Goal: Task Accomplishment & Management: Complete application form

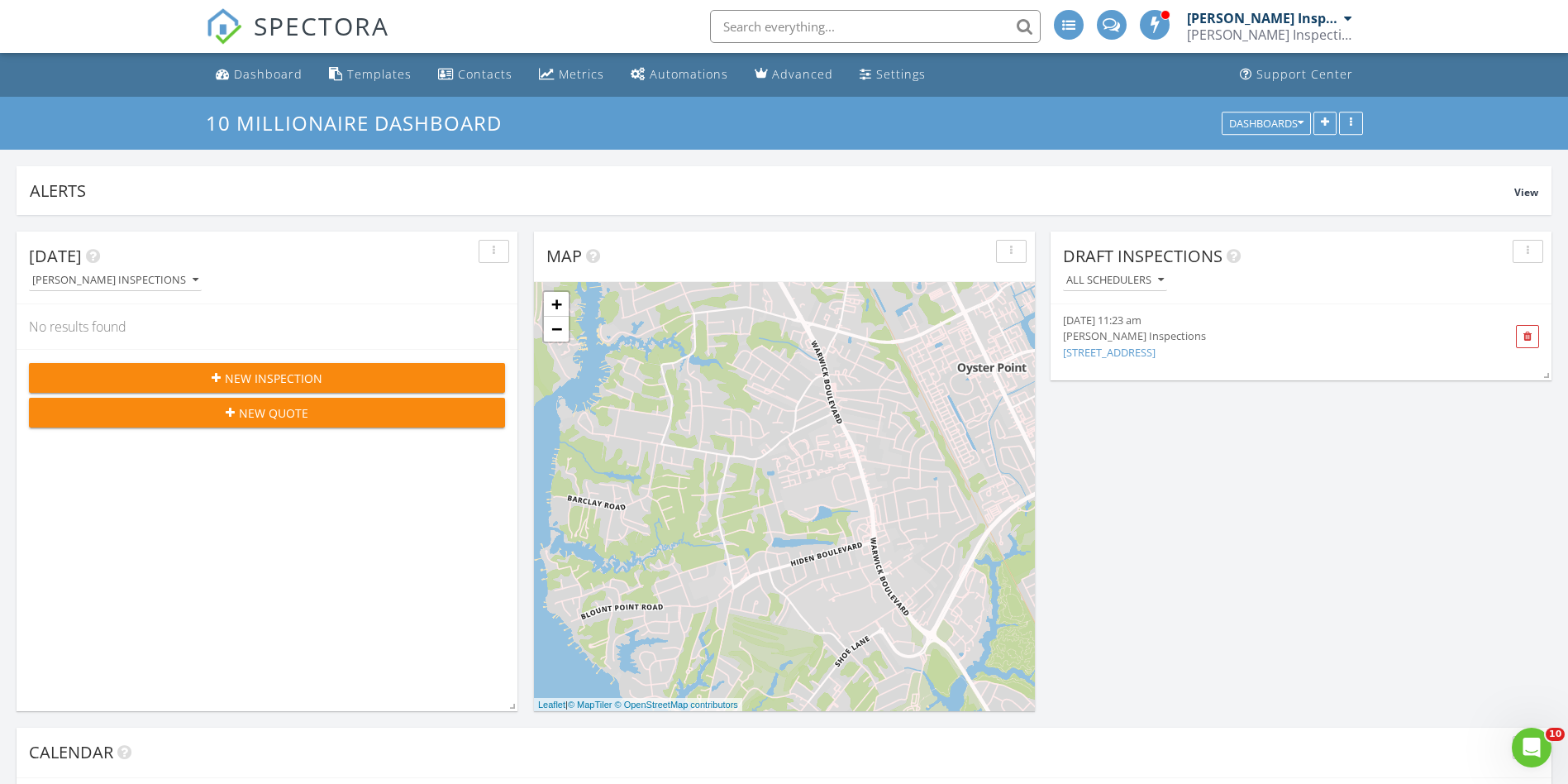
click at [311, 379] on span "New Inspection" at bounding box center [273, 378] width 97 height 17
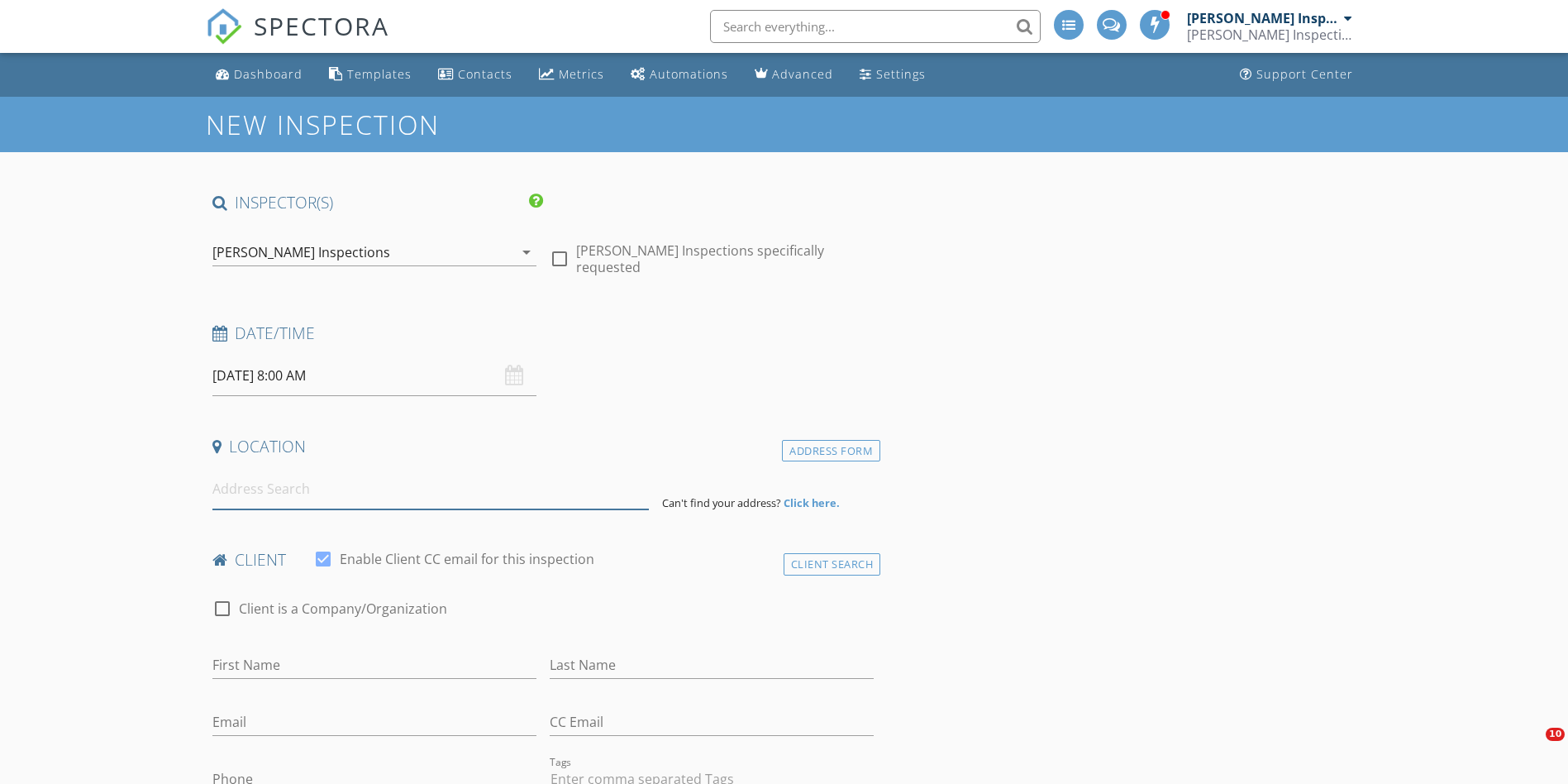
click at [306, 498] on input at bounding box center [431, 489] width 436 height 40
click at [307, 363] on input "08/29/2025 8:00 AM" at bounding box center [374, 376] width 324 height 40
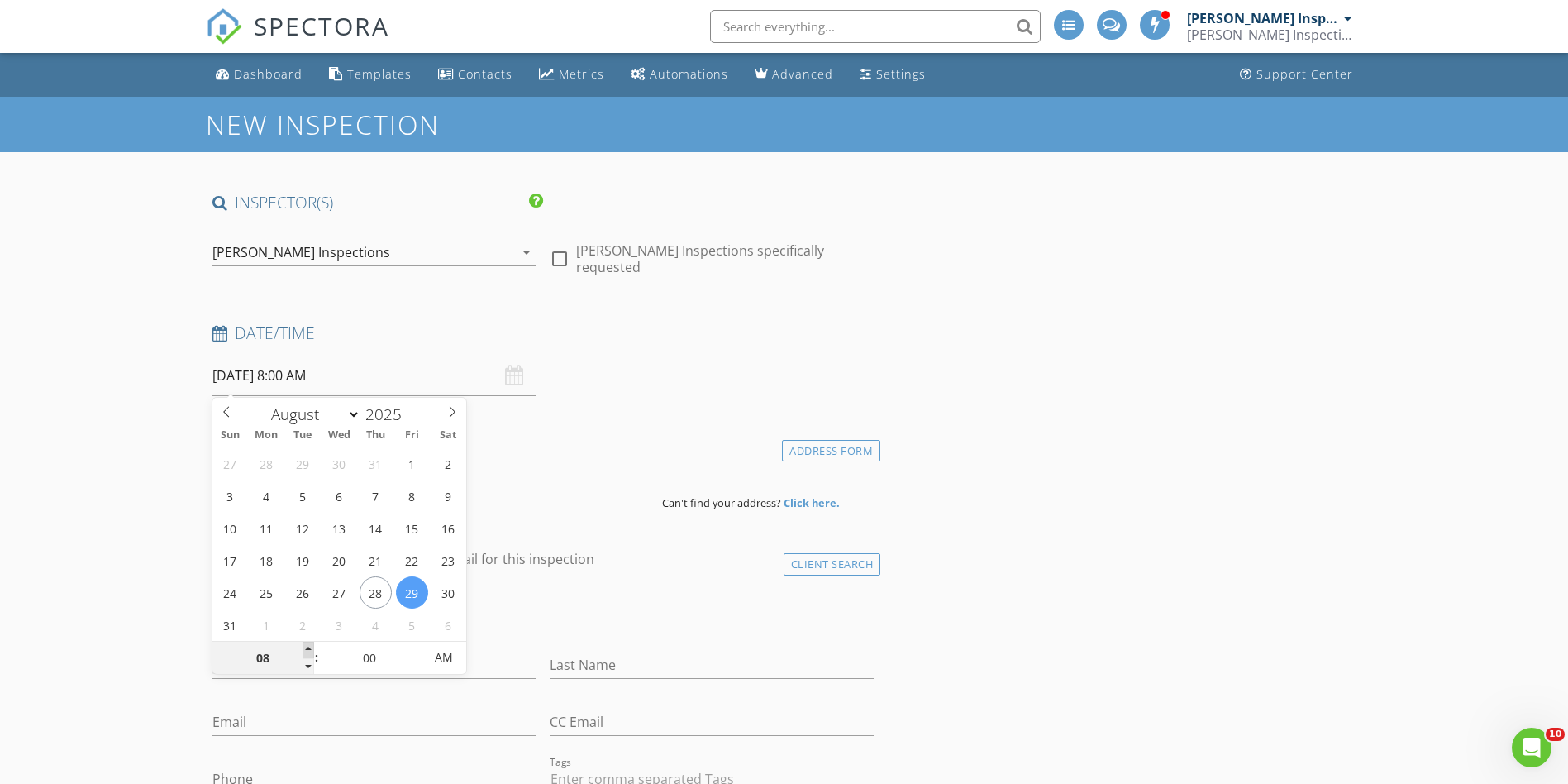
type input "09"
type input "08/29/2025 9:00 AM"
click at [308, 653] on span at bounding box center [309, 649] width 12 height 16
type input "10"
type input "08/29/2025 10:00 AM"
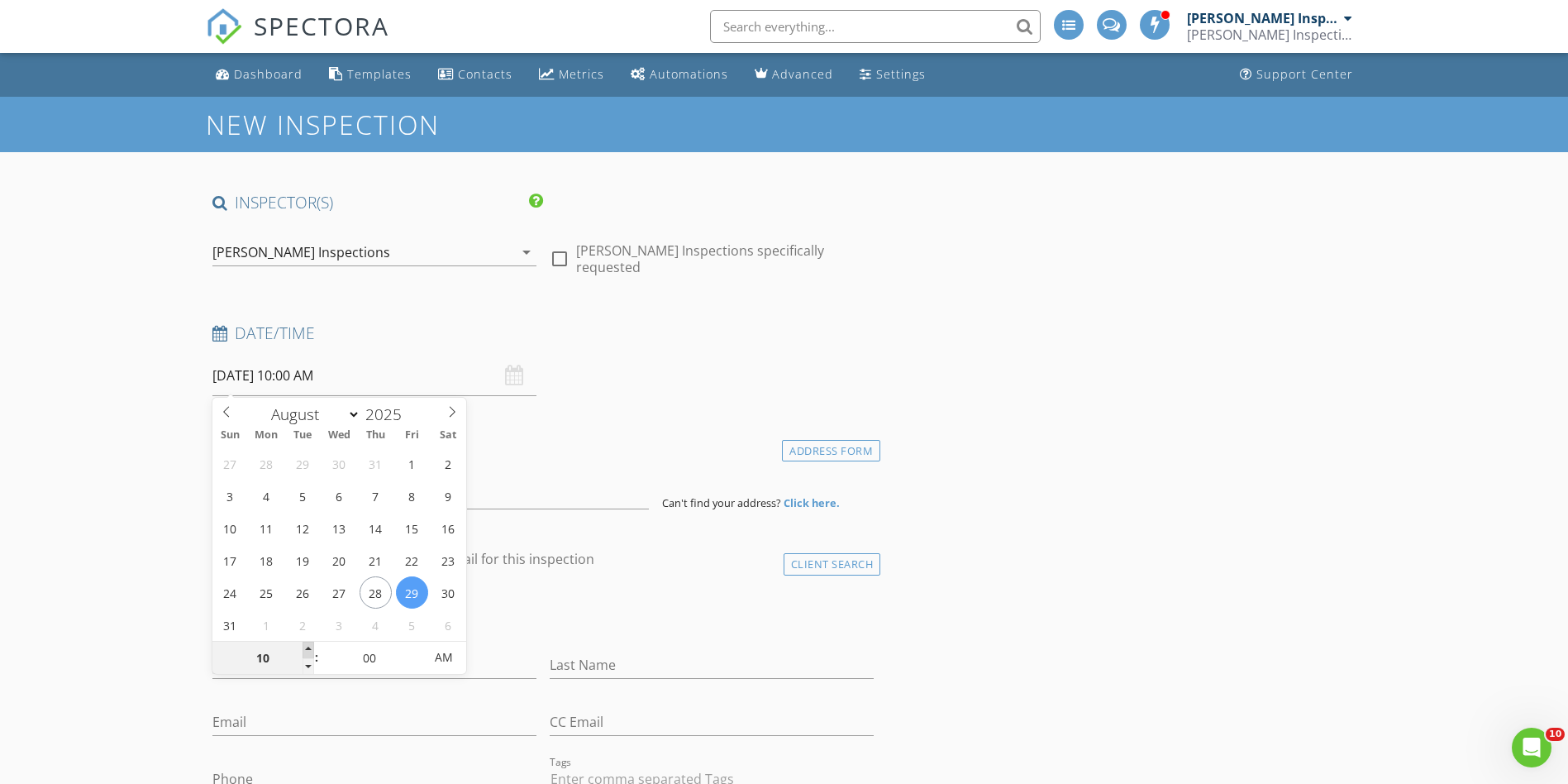
click at [308, 653] on span at bounding box center [309, 649] width 12 height 16
type input "11"
type input "08/29/2025 11:00 AM"
click at [308, 653] on span at bounding box center [309, 649] width 12 height 16
type input "12"
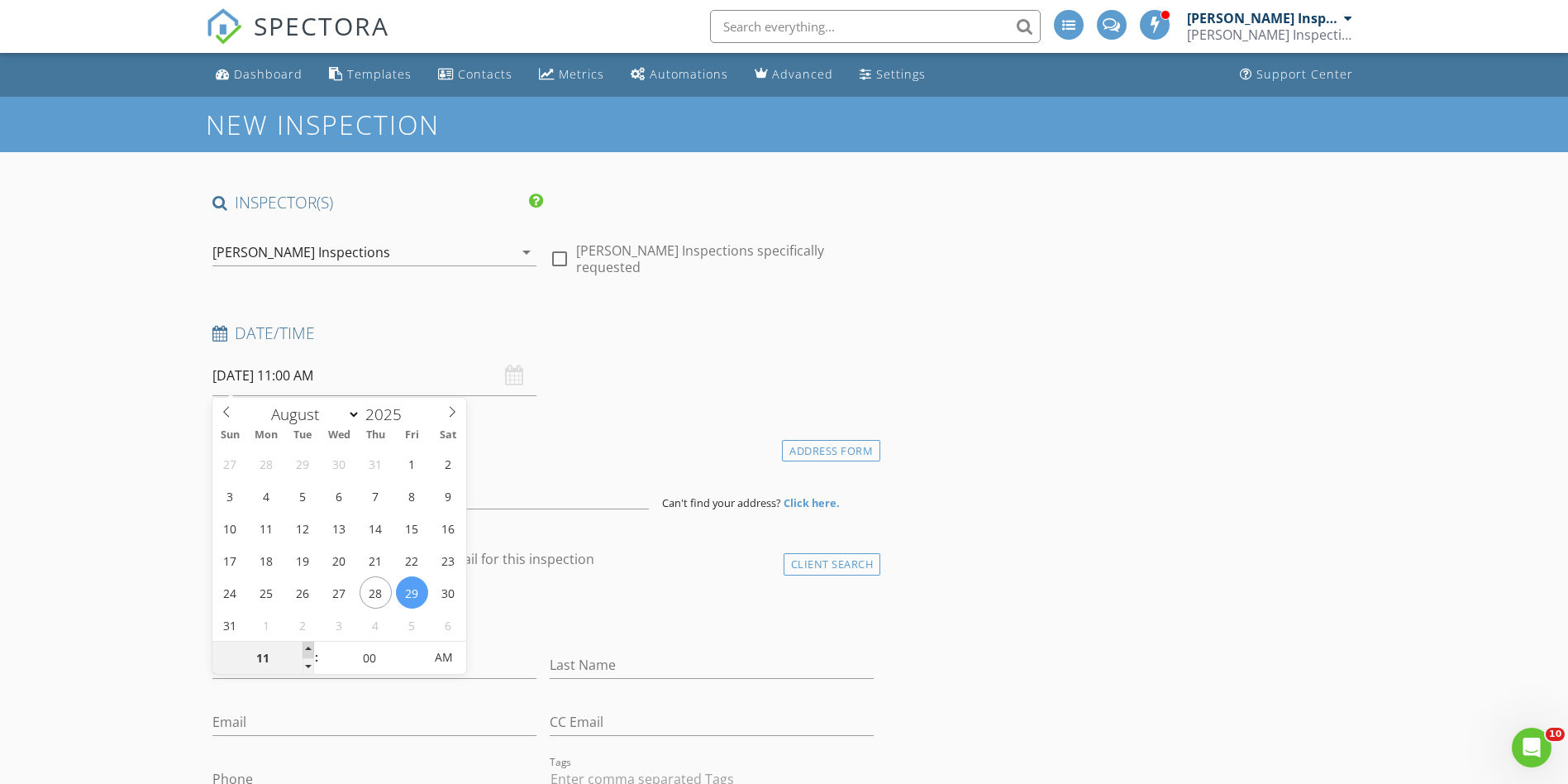
type input "08/29/2025 12:00 PM"
click at [308, 653] on span at bounding box center [309, 649] width 12 height 16
type input "01"
type input "08/29/2025 1:00 PM"
click at [308, 653] on span at bounding box center [309, 649] width 12 height 16
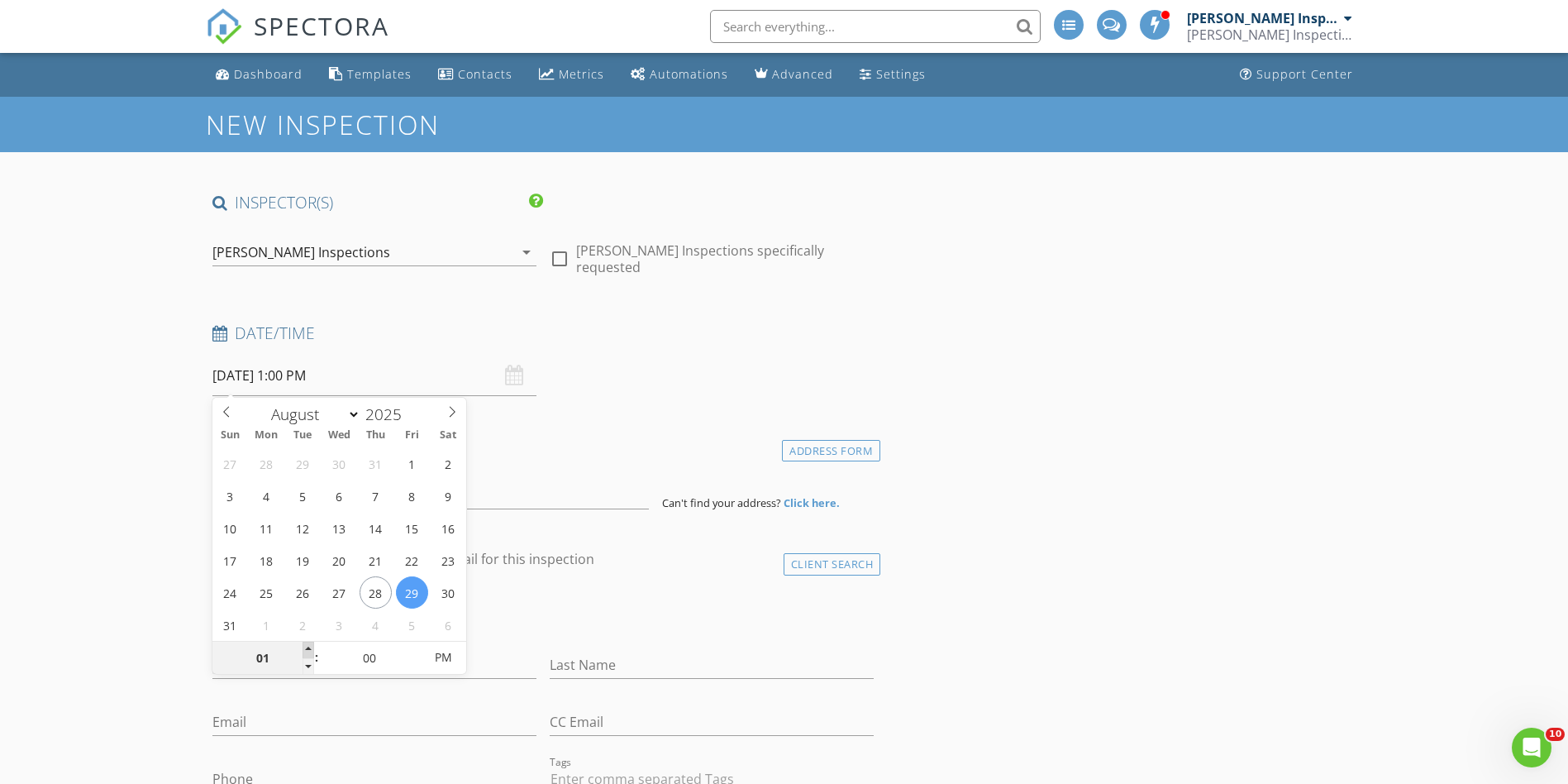
type input "02"
type input "08/29/2025 2:00 PM"
click at [308, 653] on span at bounding box center [309, 649] width 12 height 16
type input "03"
type input "08/29/2025 3:00 PM"
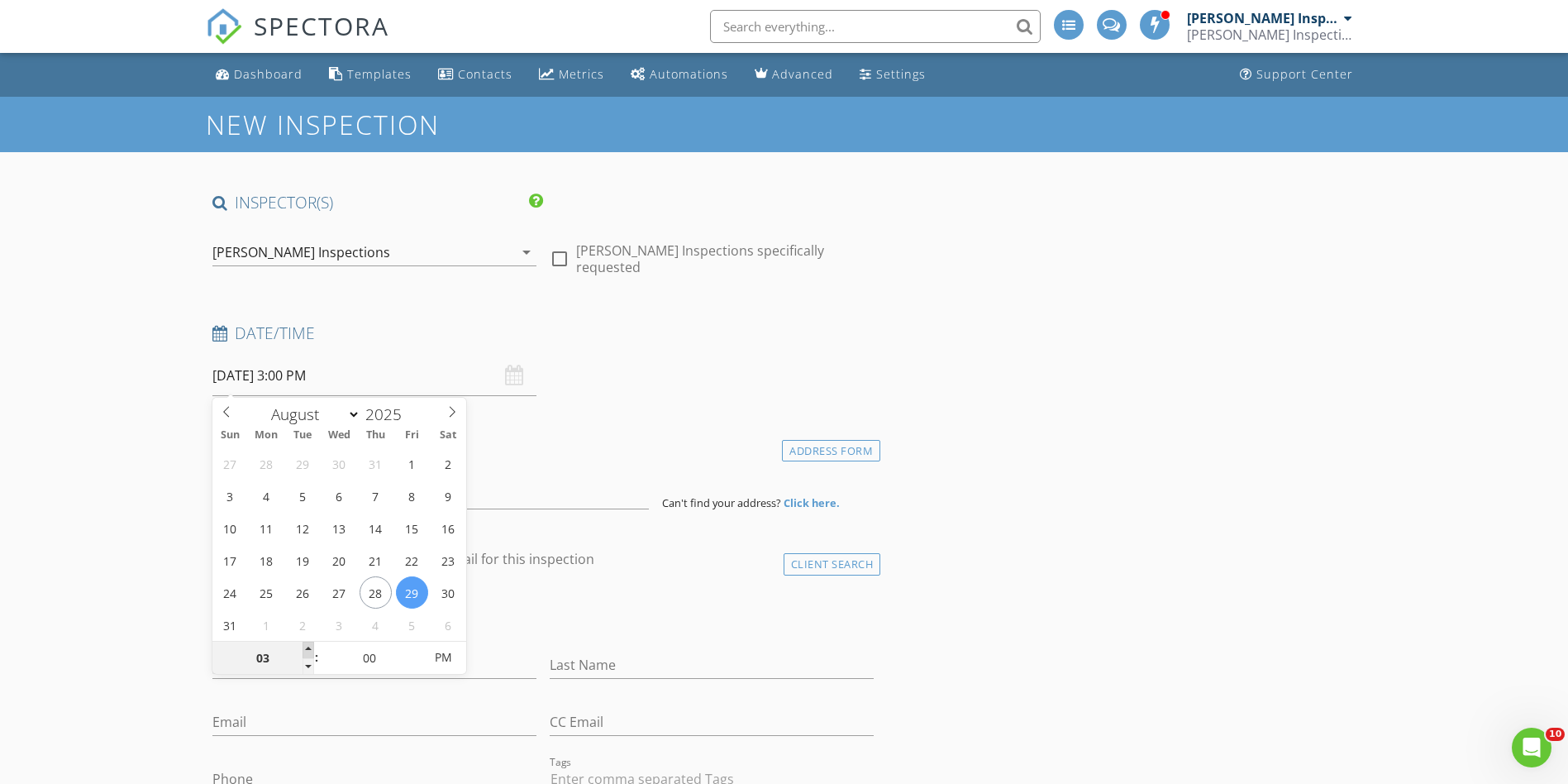
click at [308, 653] on span at bounding box center [309, 649] width 12 height 16
type input "04"
type input "08/29/2025 4:00 PM"
click at [308, 653] on span at bounding box center [309, 649] width 12 height 16
type input "05"
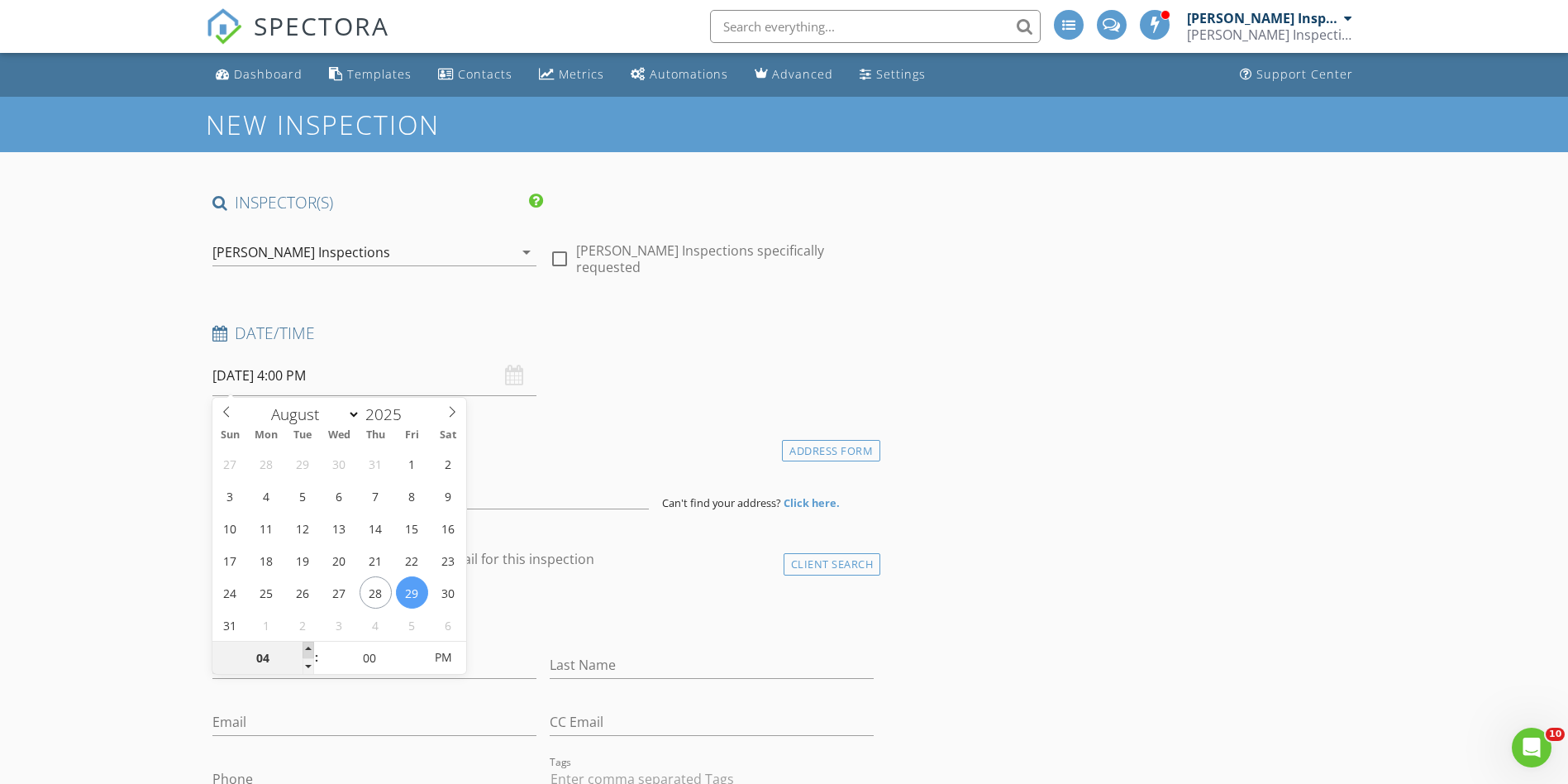
type input "08/29/2025 5:00 PM"
click at [308, 653] on span at bounding box center [309, 649] width 12 height 16
type input "04"
type input "08/29/2025 4:00 PM"
click at [305, 662] on span at bounding box center [309, 666] width 12 height 16
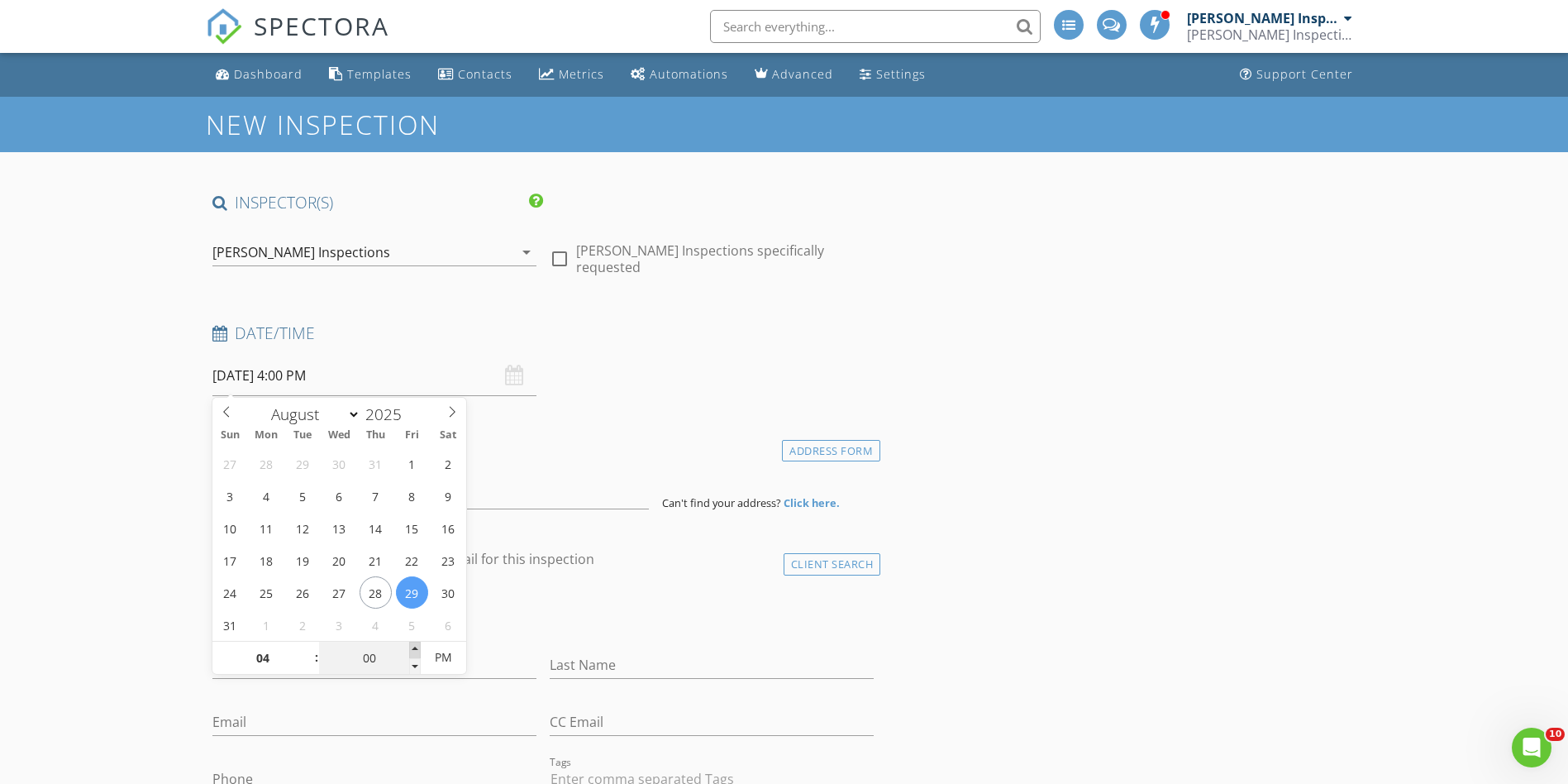
type input "05"
type input "08/29/2025 4:05 PM"
click at [410, 651] on span at bounding box center [415, 649] width 12 height 16
type input "10"
type input "08/29/2025 4:10 PM"
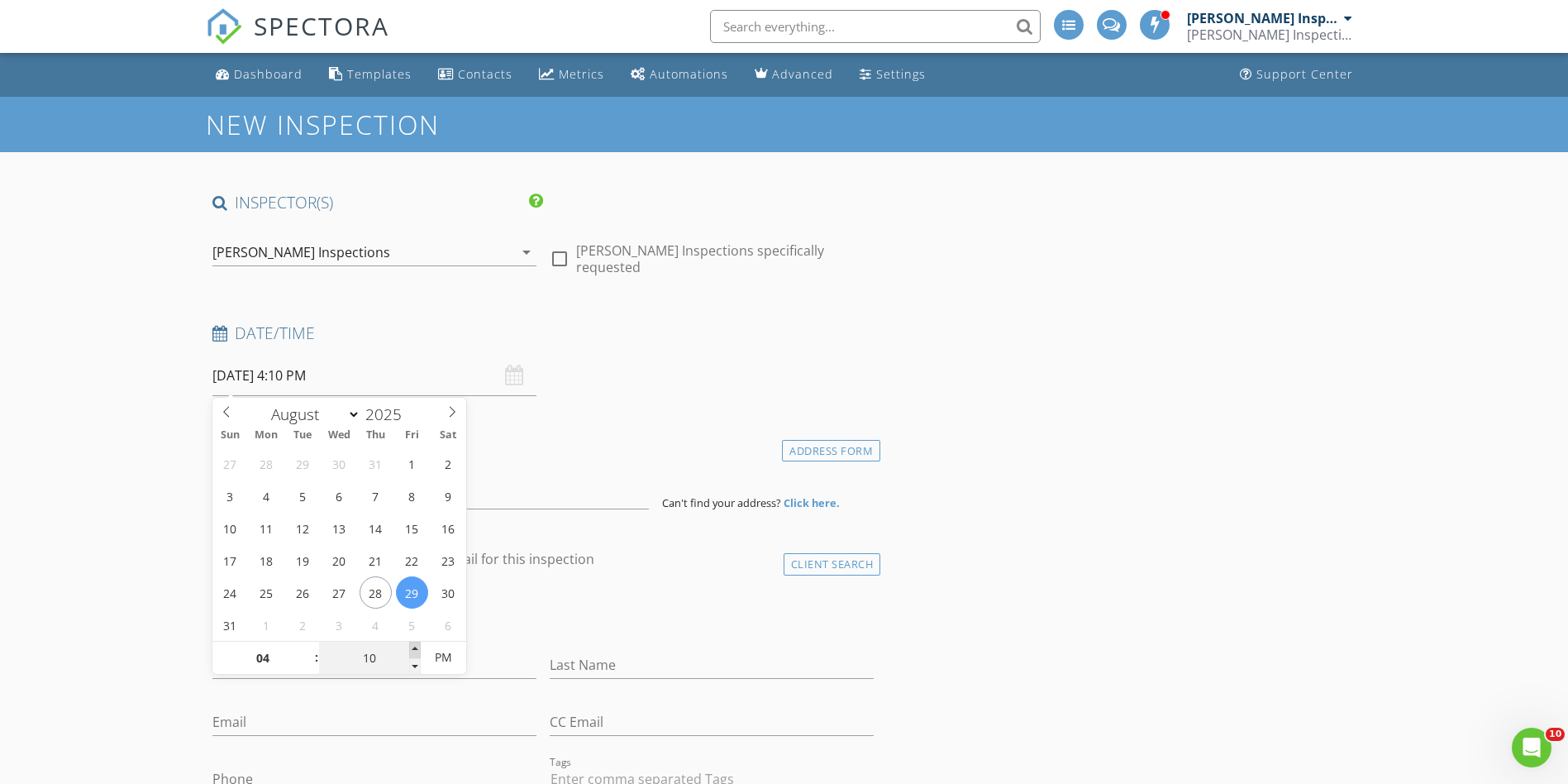
click at [410, 651] on span at bounding box center [415, 649] width 12 height 16
type input "15"
type input "08/29/2025 4:15 PM"
click at [410, 651] on span at bounding box center [415, 649] width 12 height 16
type input "20"
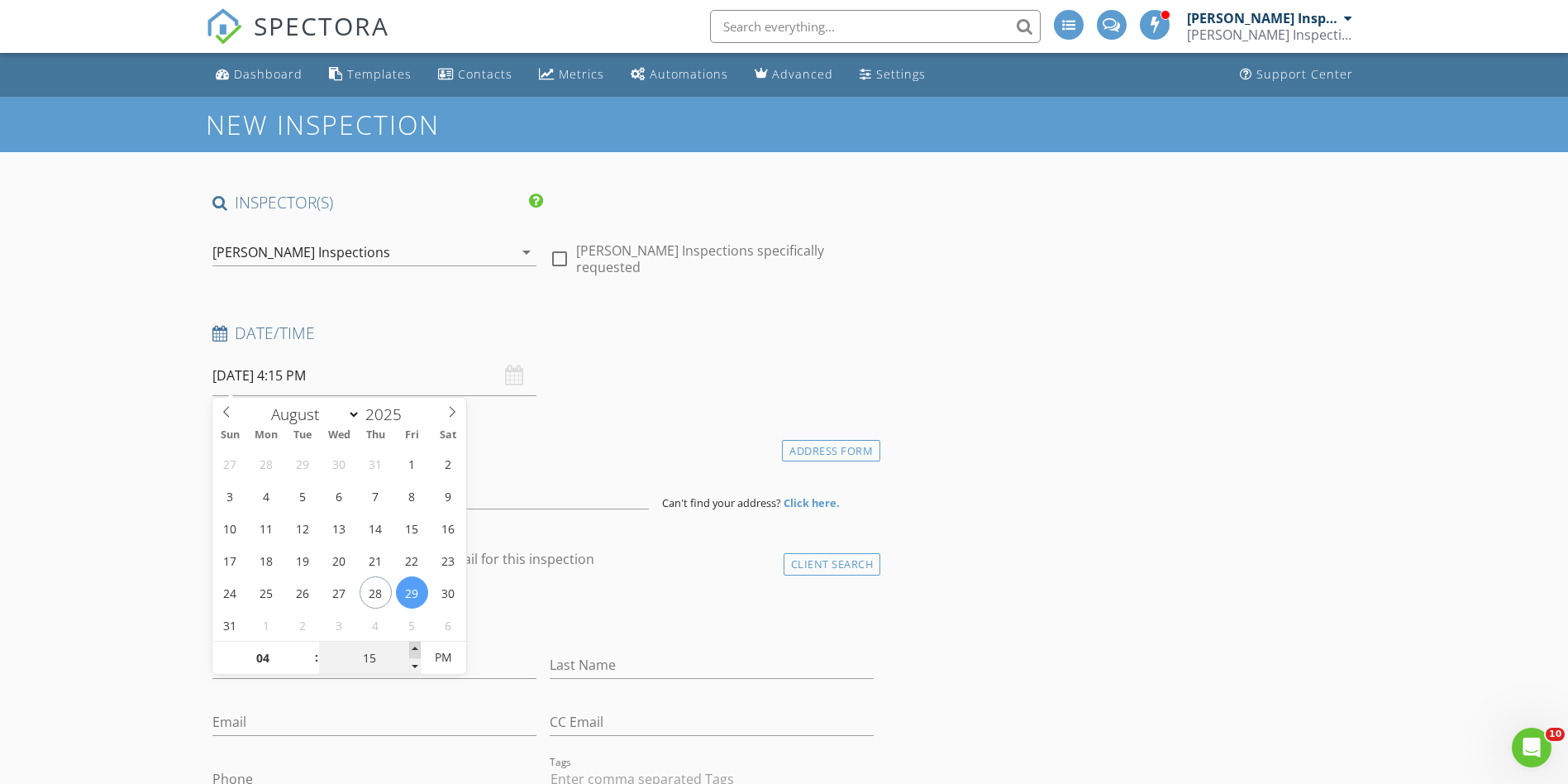
type input "08/29/2025 4:20 PM"
click at [410, 651] on span at bounding box center [415, 649] width 12 height 16
type input "25"
type input "08/29/2025 4:25 PM"
click at [410, 651] on span at bounding box center [415, 649] width 12 height 16
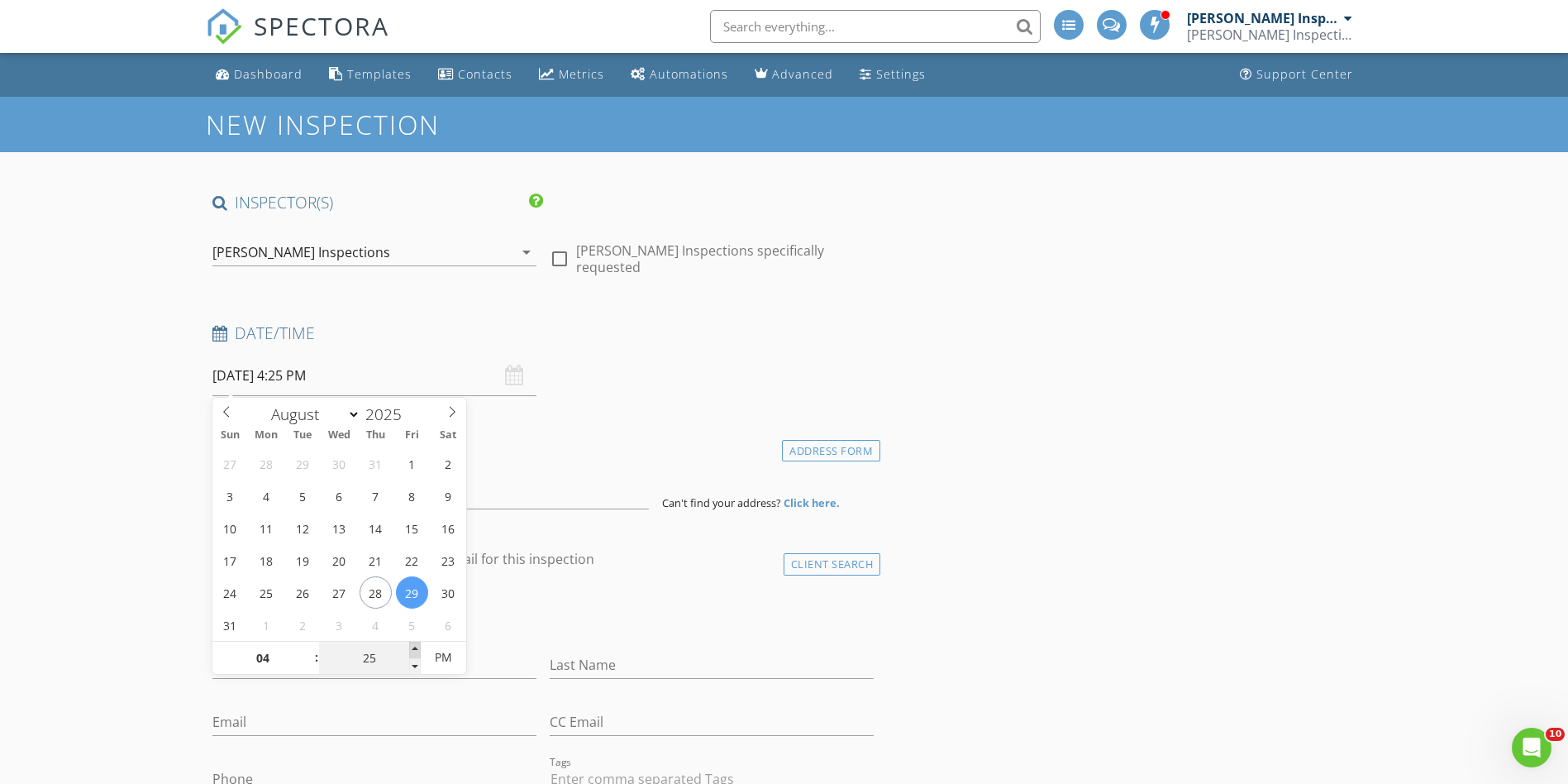
type input "30"
type input "08/29/2025 4:30 PM"
click at [410, 651] on span at bounding box center [415, 649] width 12 height 16
click at [531, 628] on div "check_box_outline_blank Client is a Company/Organization" at bounding box center [543, 617] width 662 height 43
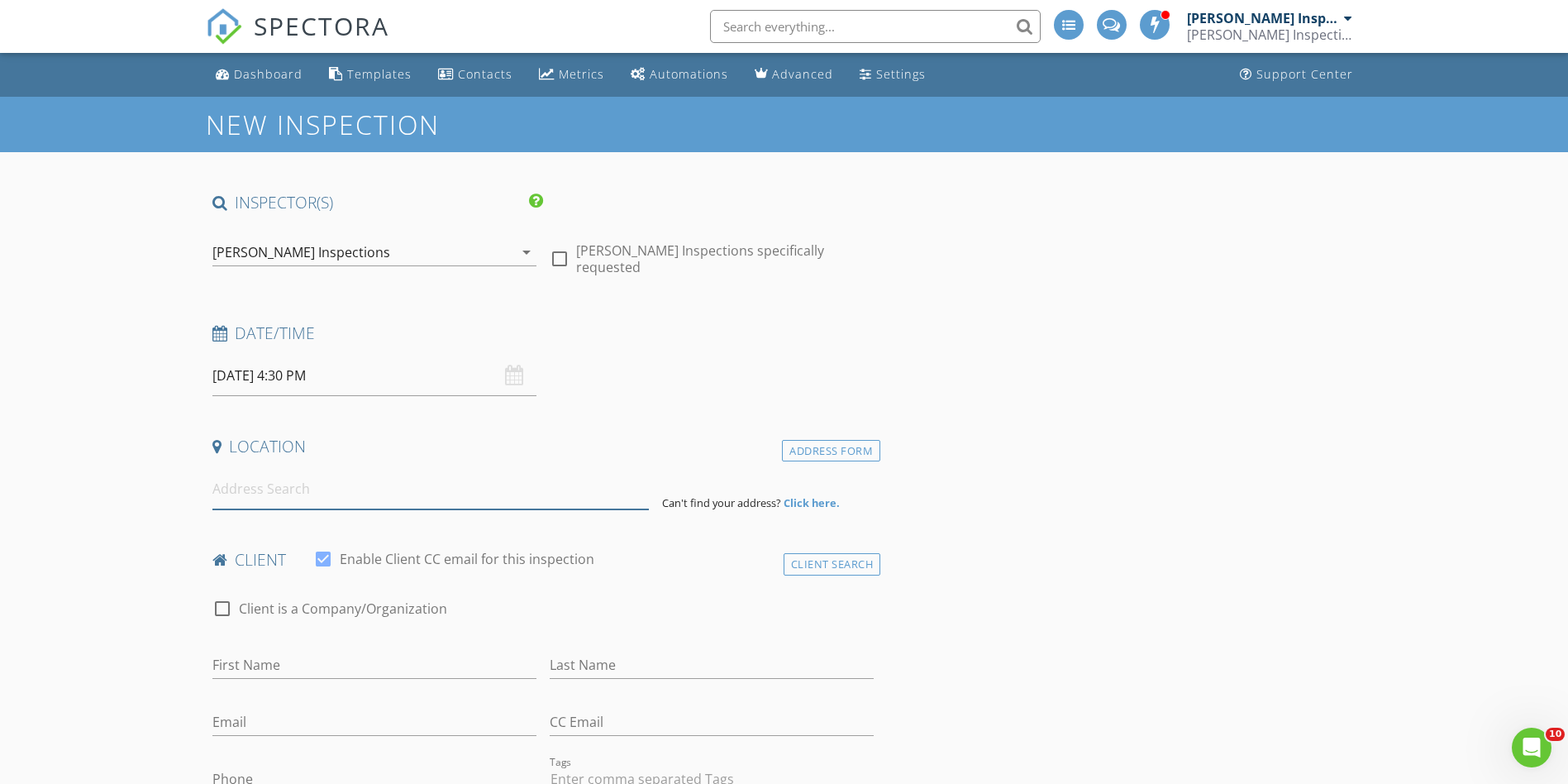
click at [338, 498] on input at bounding box center [431, 489] width 436 height 40
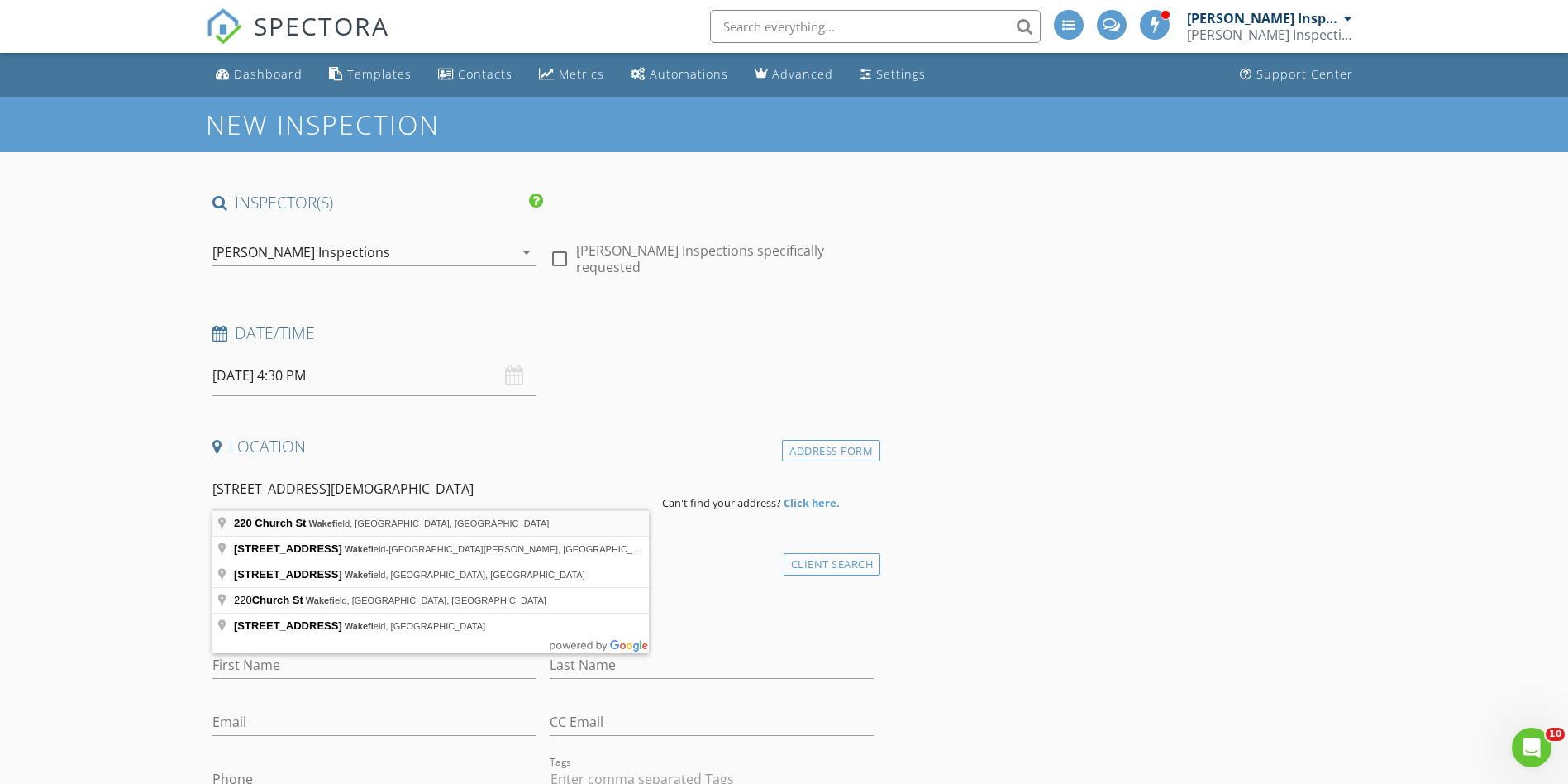
type input "220 Church St, Wakefield, VA, USA"
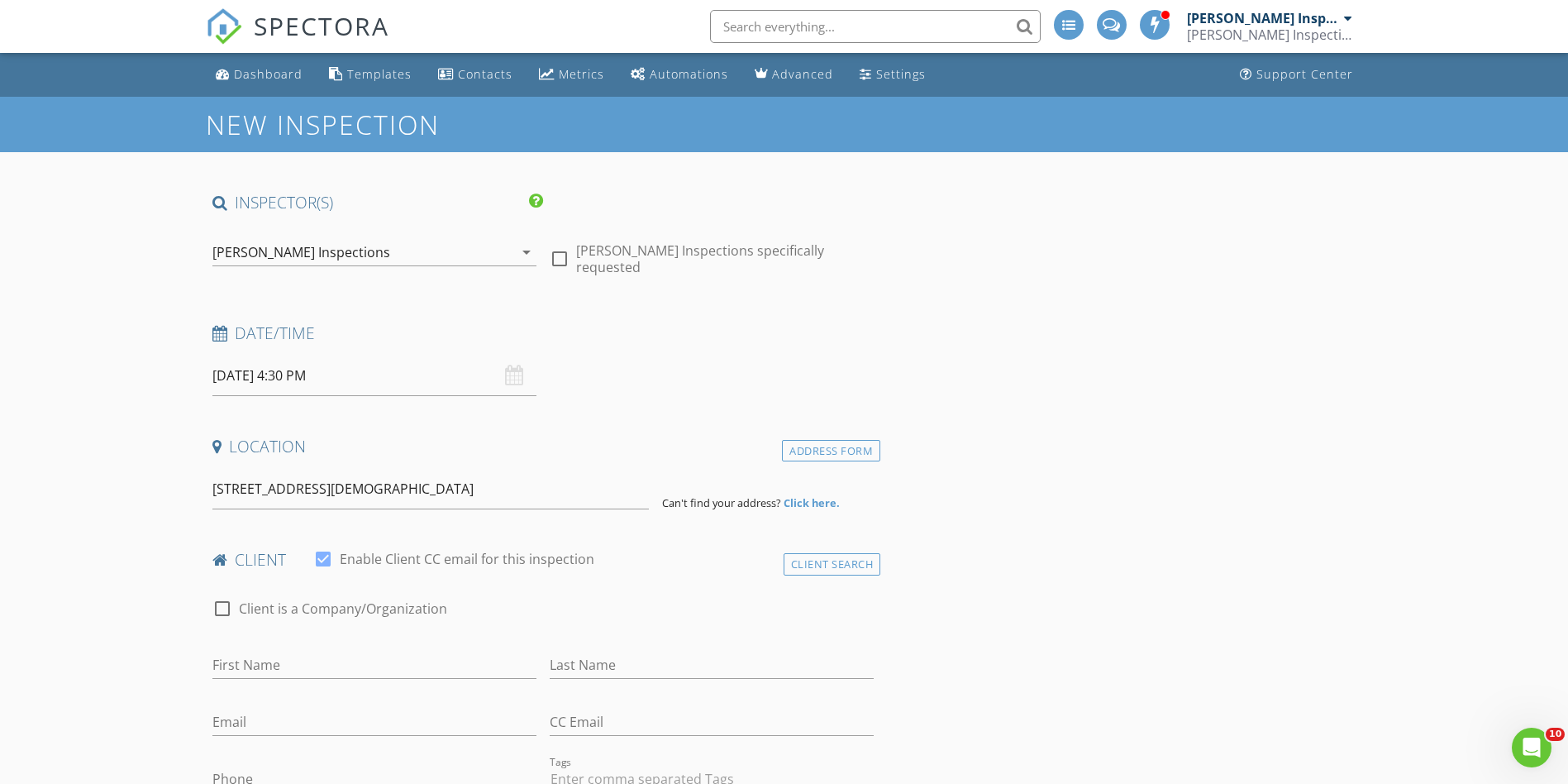
scroll to position [165, 0]
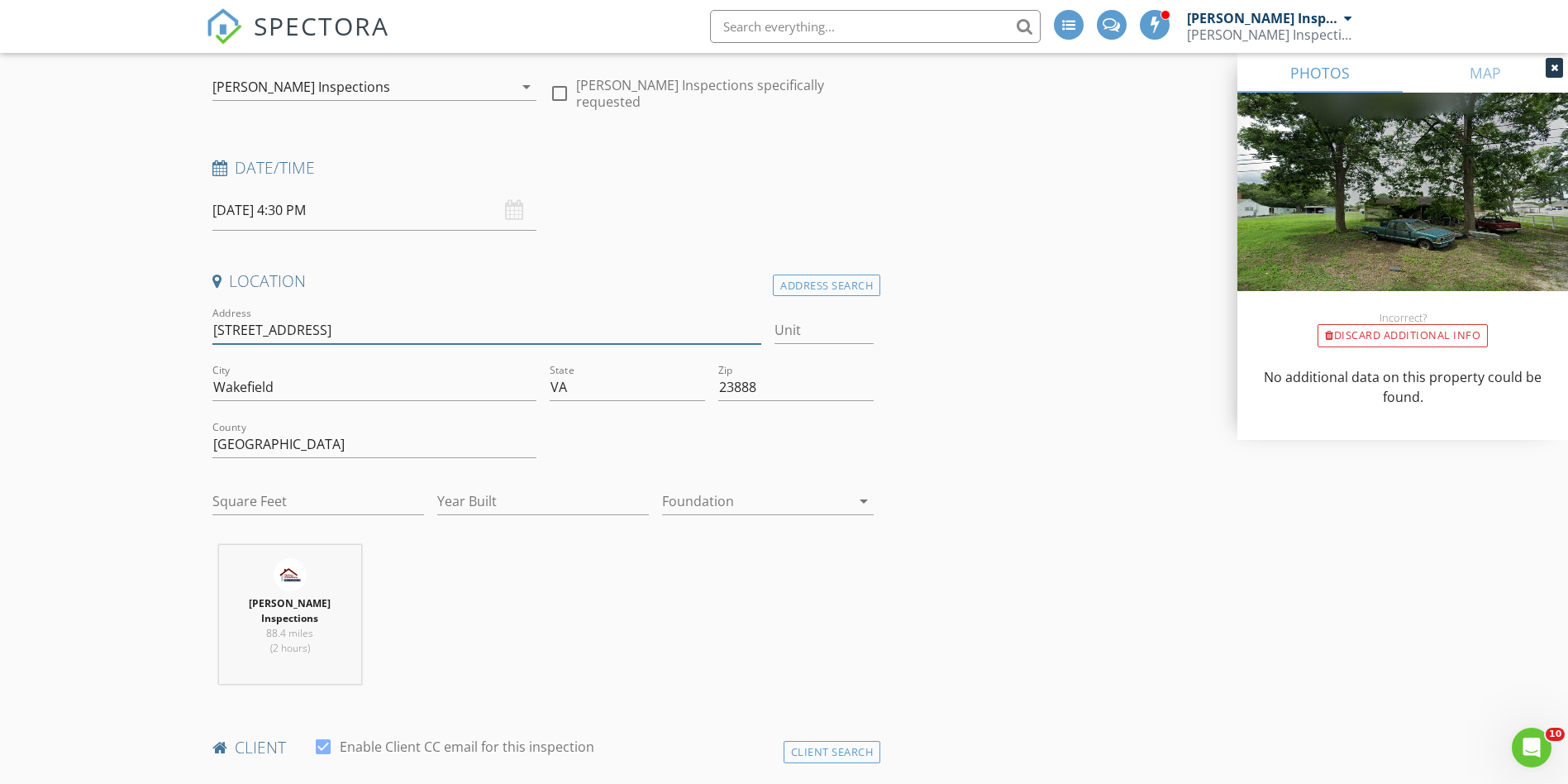
click at [234, 334] on input "220 Church St" at bounding box center [487, 330] width 550 height 27
type input "[STREET_ADDRESS]"
type input "0"
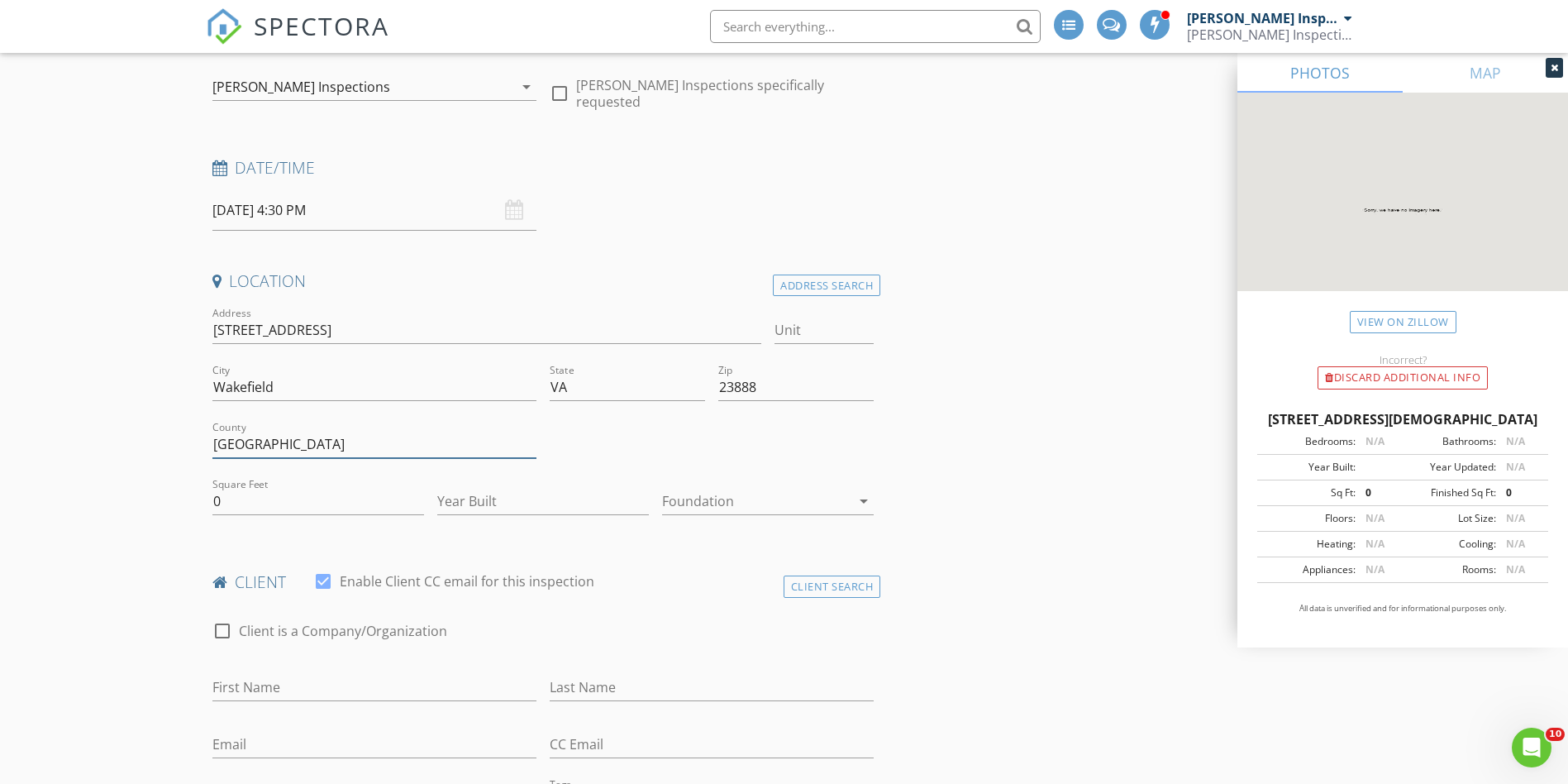
drag, startPoint x: 368, startPoint y: 451, endPoint x: 213, endPoint y: 463, distance: 155.5
click at [213, 463] on div "County Sussex" at bounding box center [374, 453] width 324 height 44
click at [380, 507] on input "0" at bounding box center [318, 501] width 212 height 27
click at [474, 505] on input "Year Built" at bounding box center [543, 501] width 212 height 27
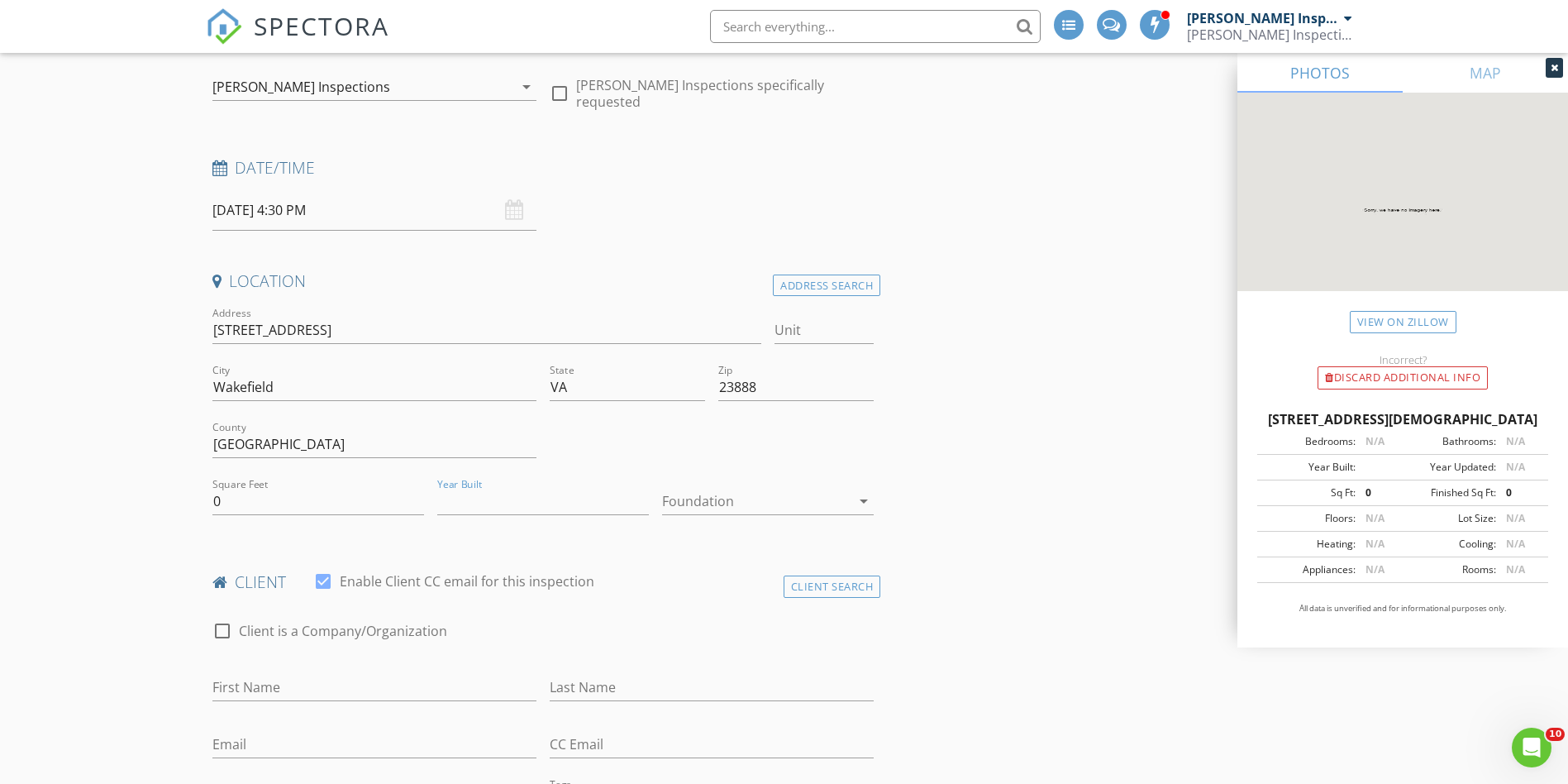
click at [723, 506] on div at bounding box center [757, 501] width 188 height 27
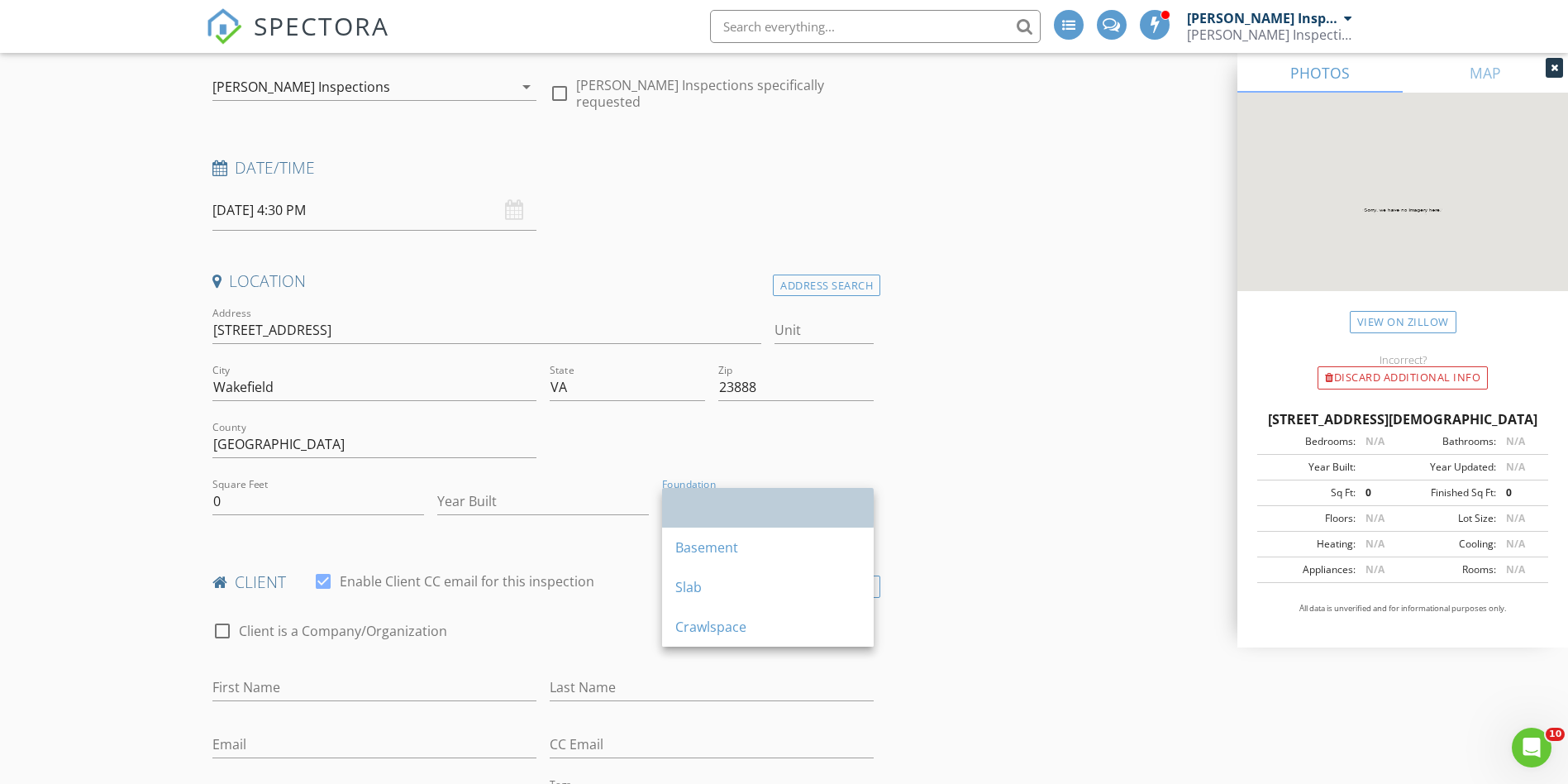
click at [859, 494] on div at bounding box center [767, 507] width 186 height 39
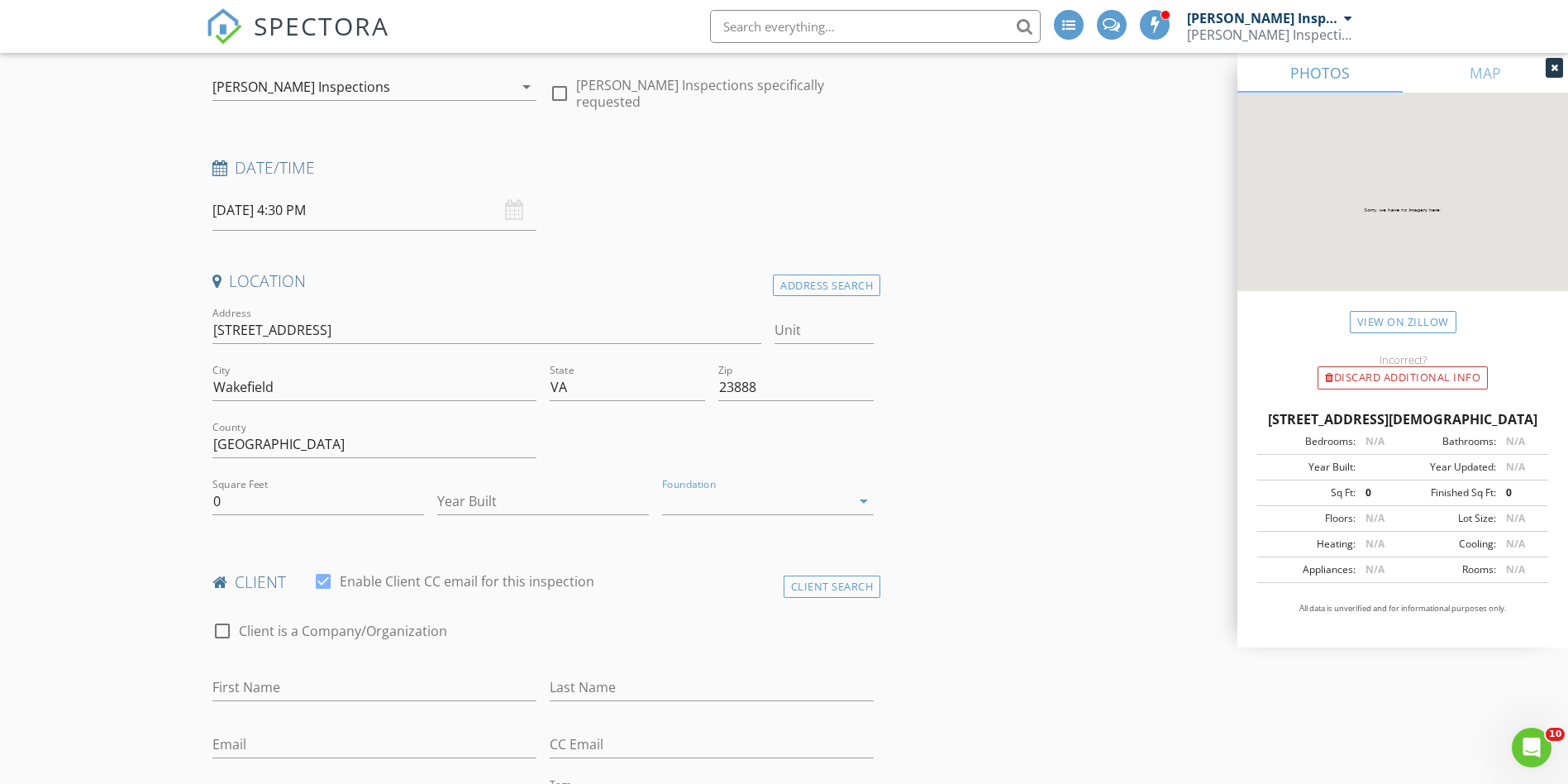
click at [781, 500] on div at bounding box center [757, 501] width 188 height 27
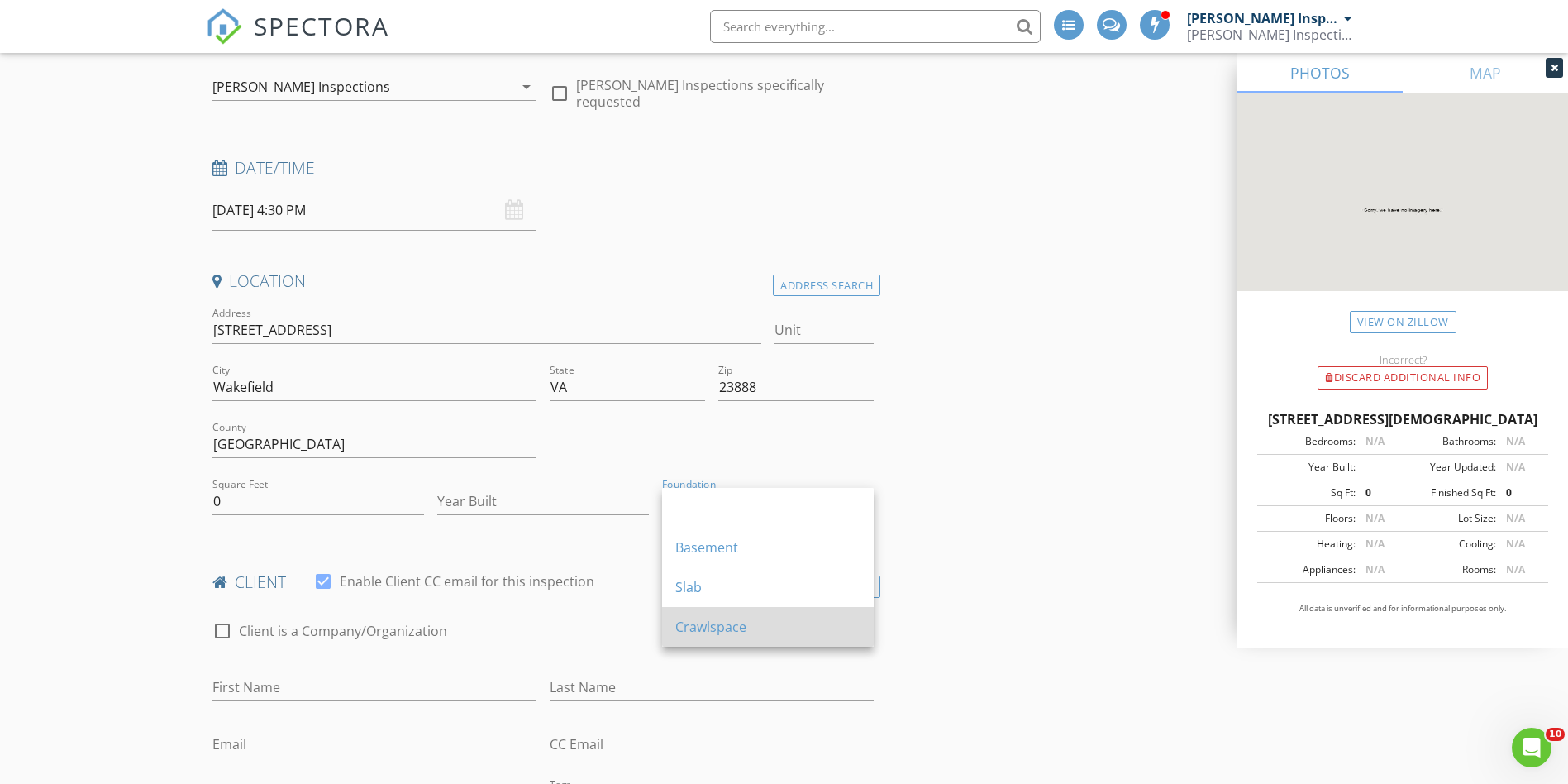
click at [704, 628] on div "Crawlspace" at bounding box center [767, 626] width 186 height 20
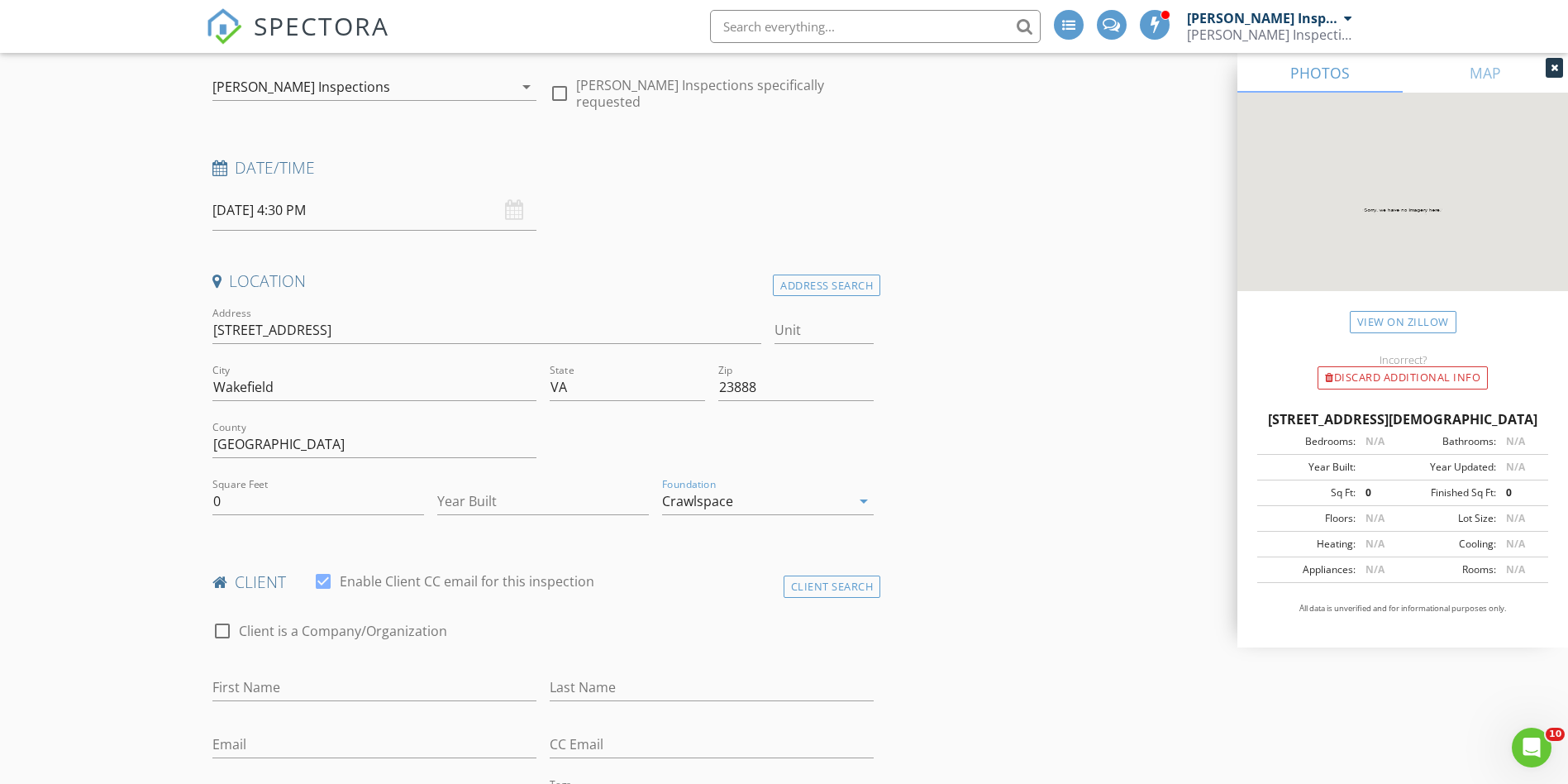
click at [325, 510] on input "0" at bounding box center [318, 501] width 212 height 27
type input "1610"
click at [546, 507] on input "Year Built" at bounding box center [543, 501] width 212 height 27
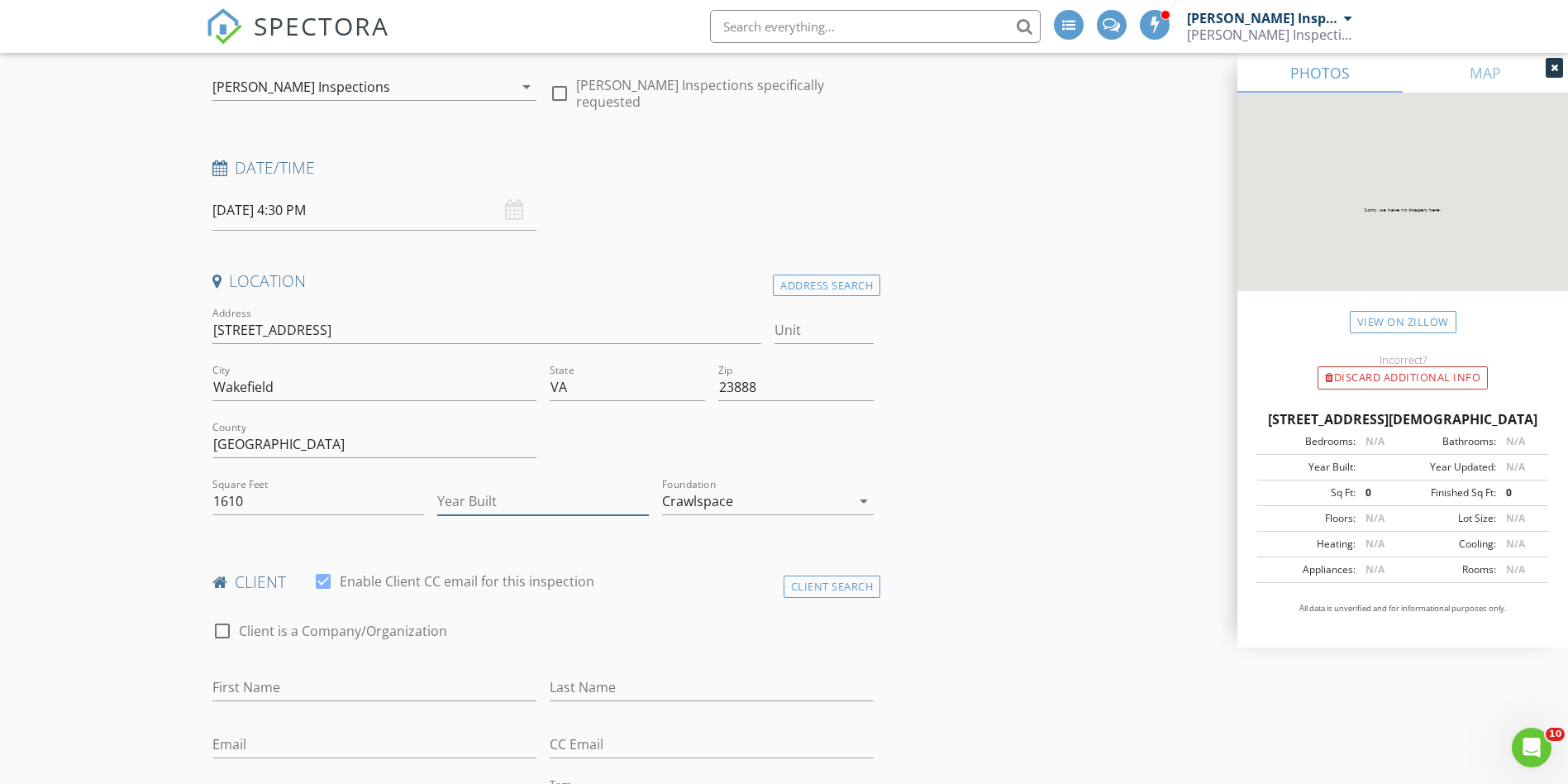
drag, startPoint x: 471, startPoint y: 512, endPoint x: 477, endPoint y: 504, distance: 10.0
click at [477, 504] on input "Year Built" at bounding box center [543, 501] width 212 height 27
type input "1950"
click at [307, 685] on input "First Name" at bounding box center [374, 688] width 324 height 27
type input "H"
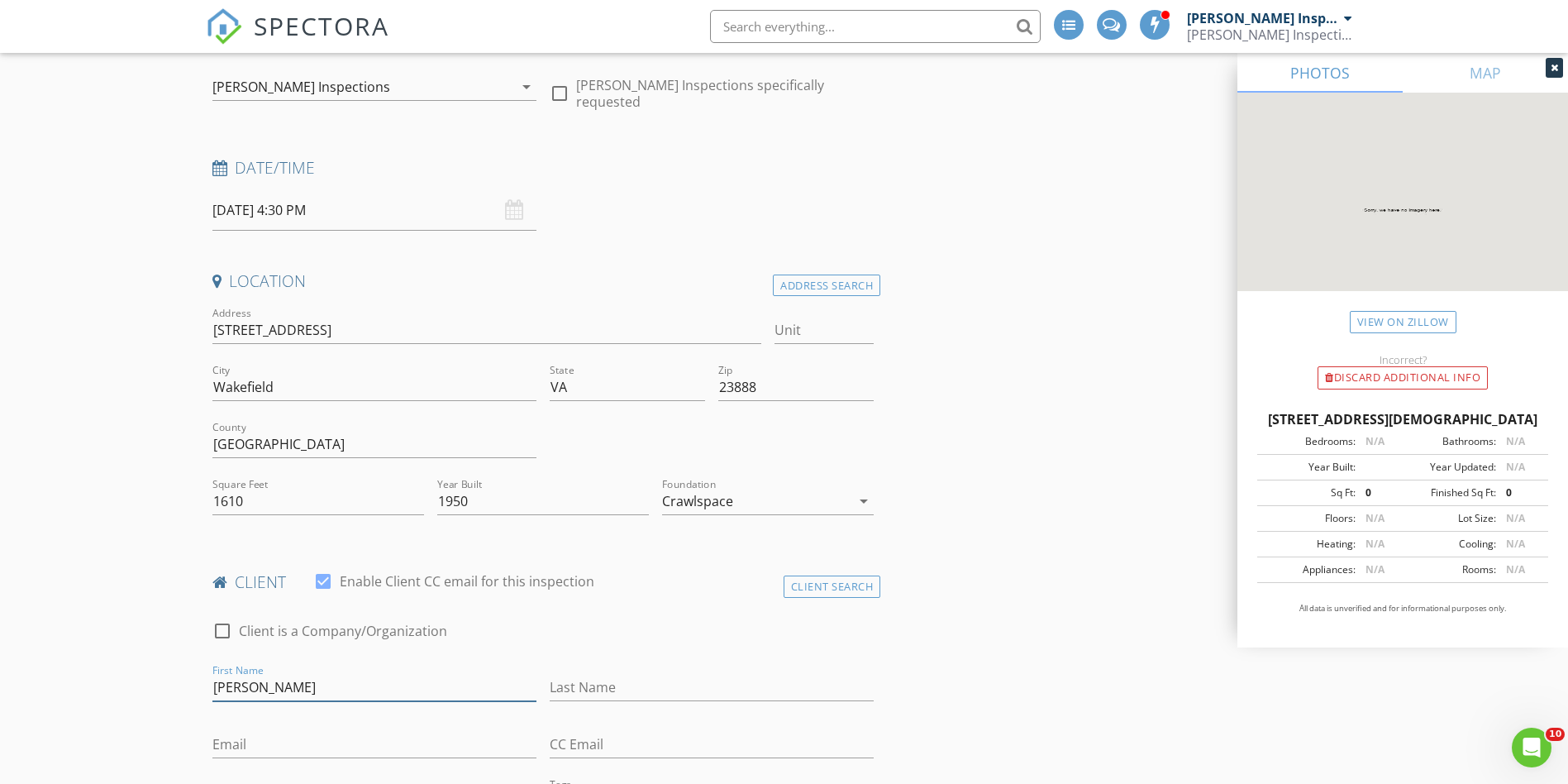
type input "[PERSON_NAME]"
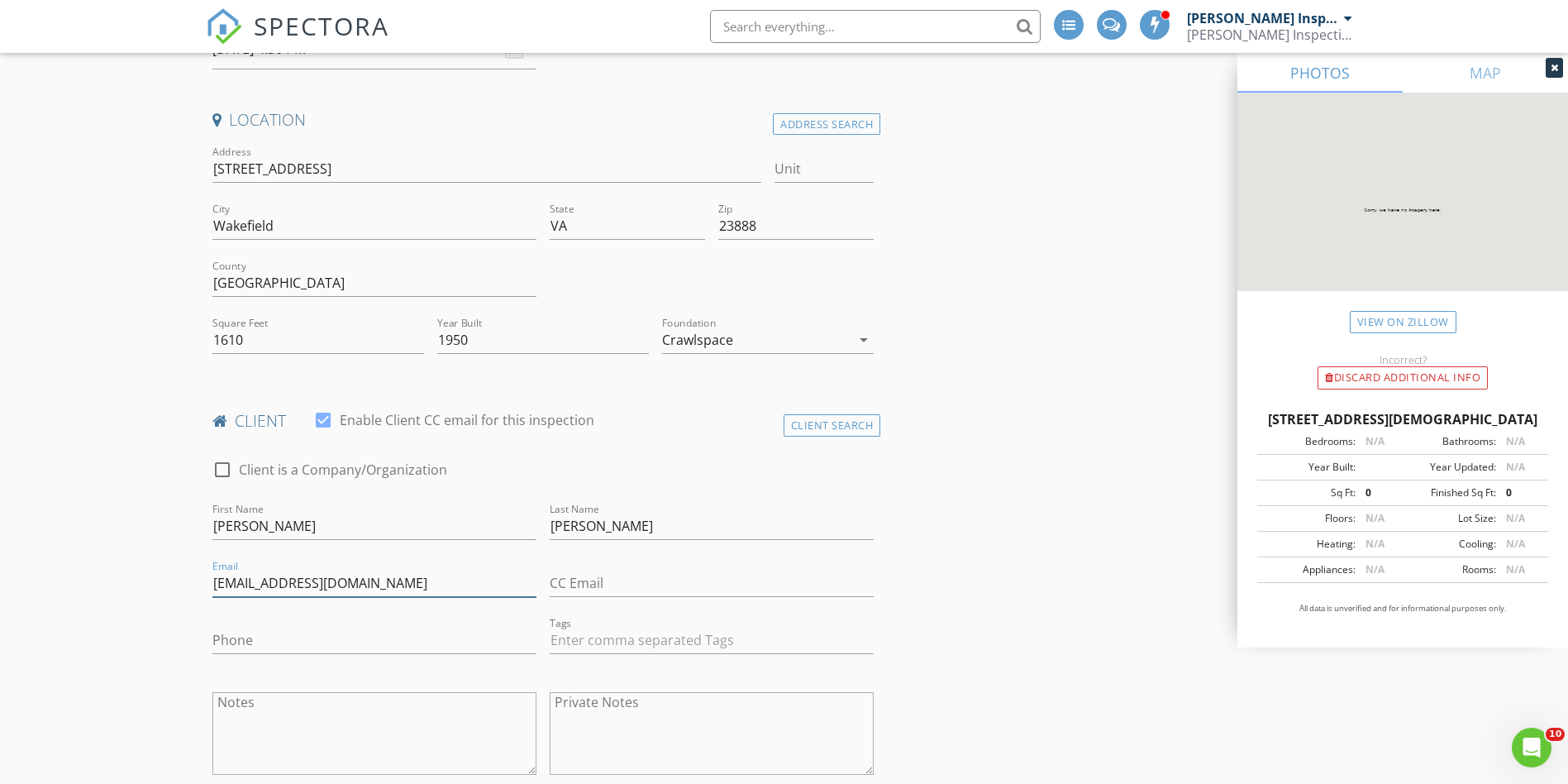
scroll to position [414, 0]
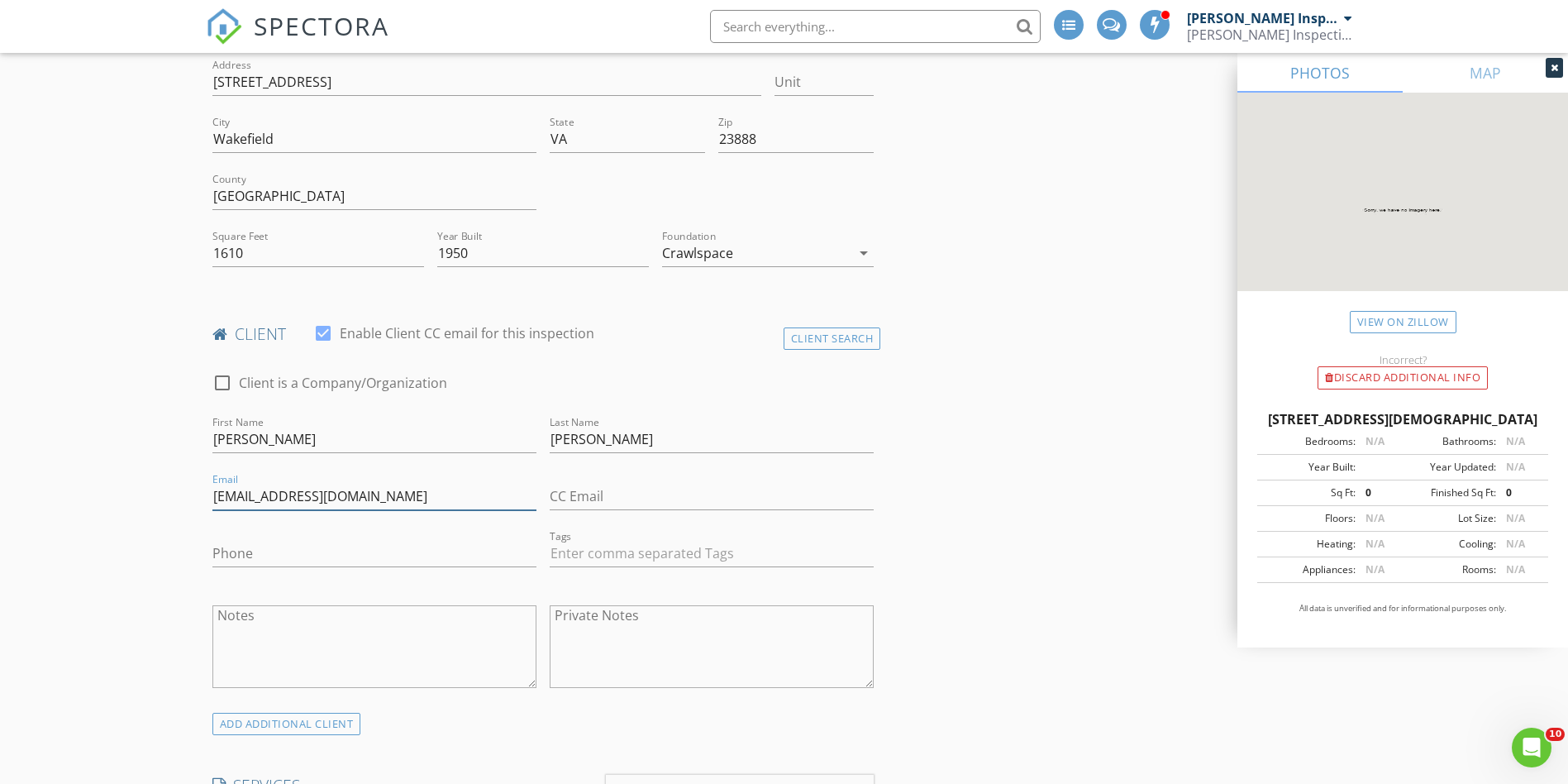
type input "[EMAIL_ADDRESS][DOMAIN_NAME]"
click at [306, 558] on input "Phone" at bounding box center [374, 553] width 324 height 27
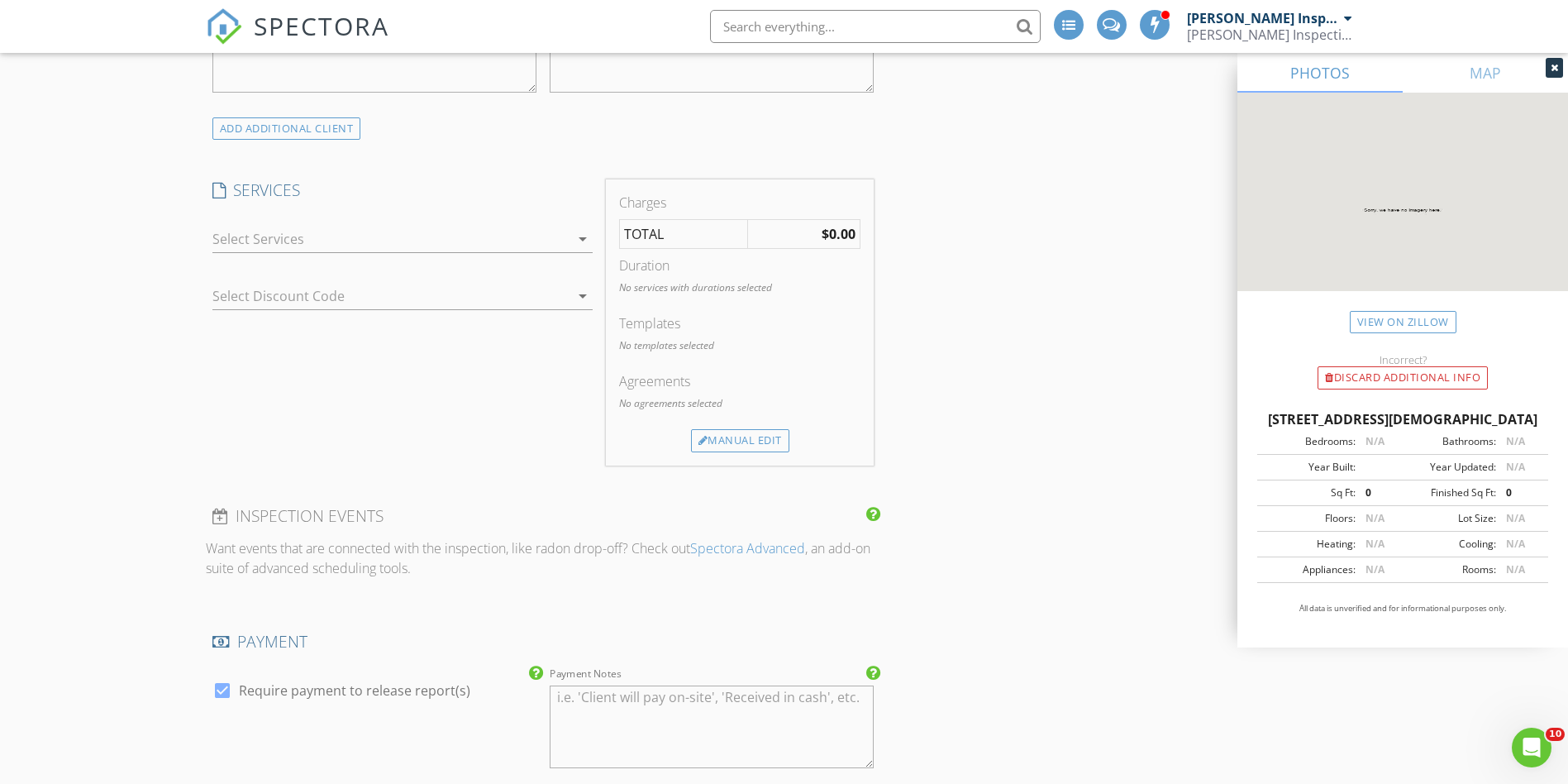
scroll to position [827, 0]
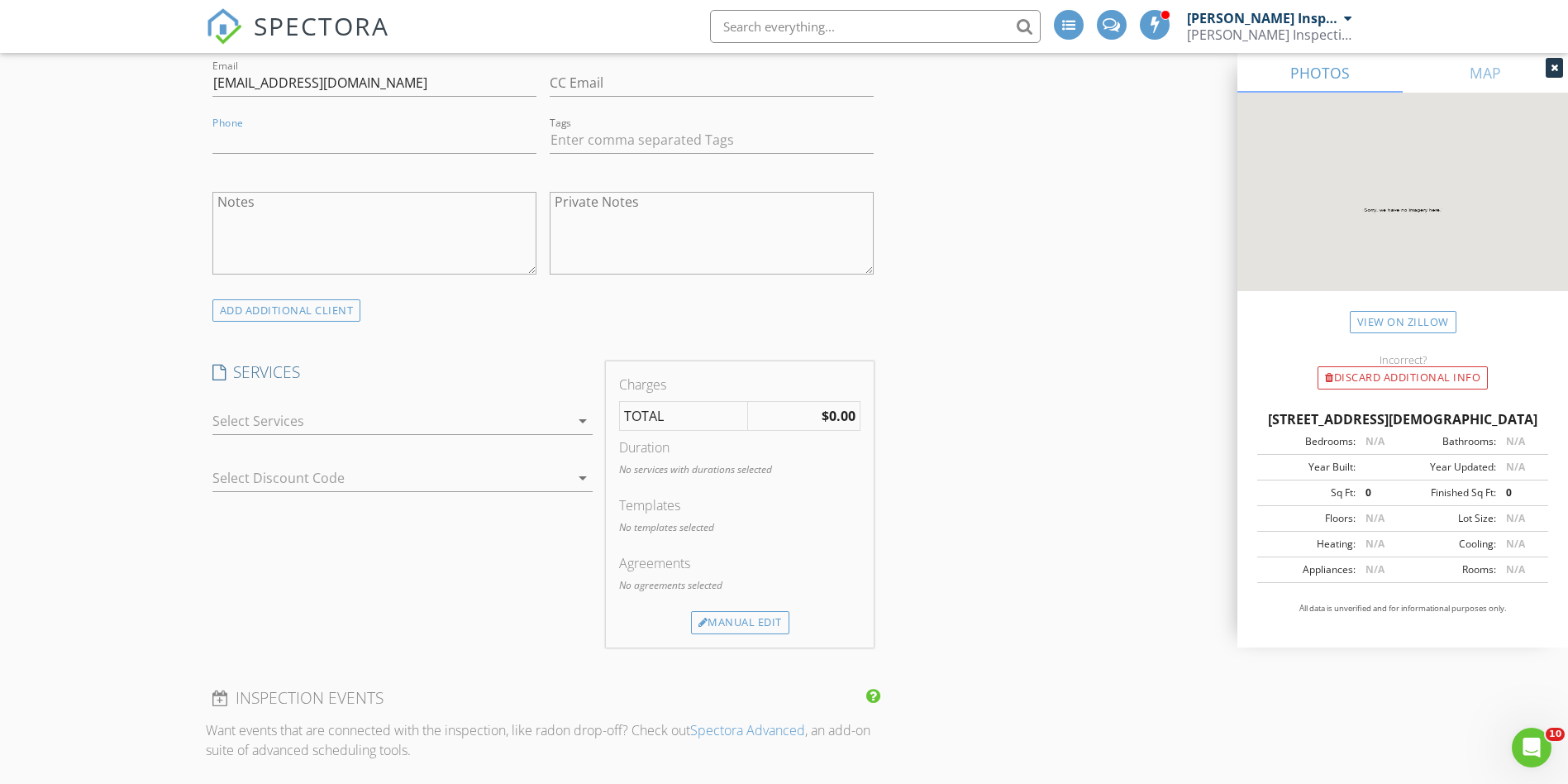
click at [502, 423] on div at bounding box center [390, 421] width 357 height 27
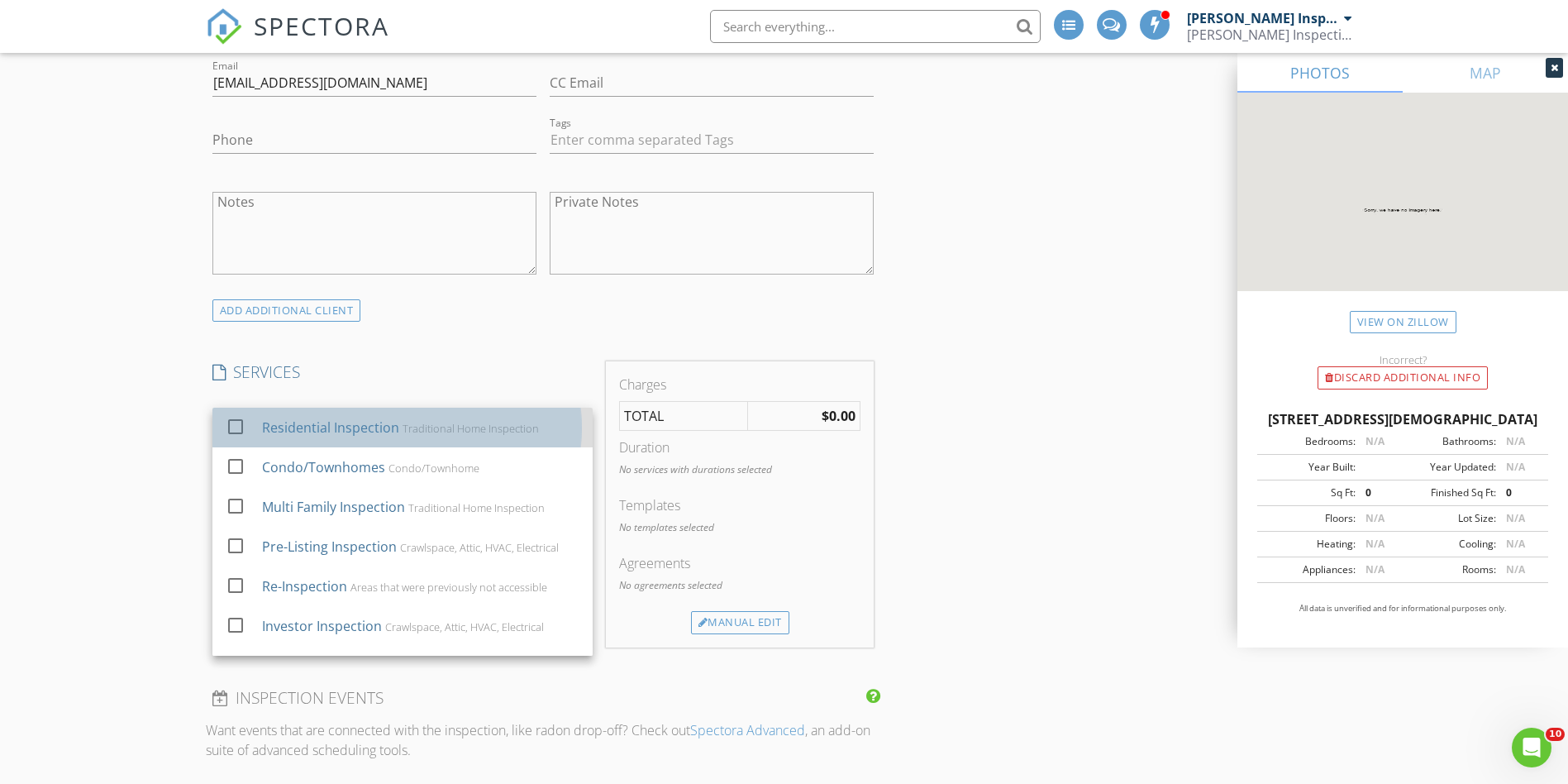
click at [357, 435] on div "Residential Inspection" at bounding box center [330, 427] width 137 height 20
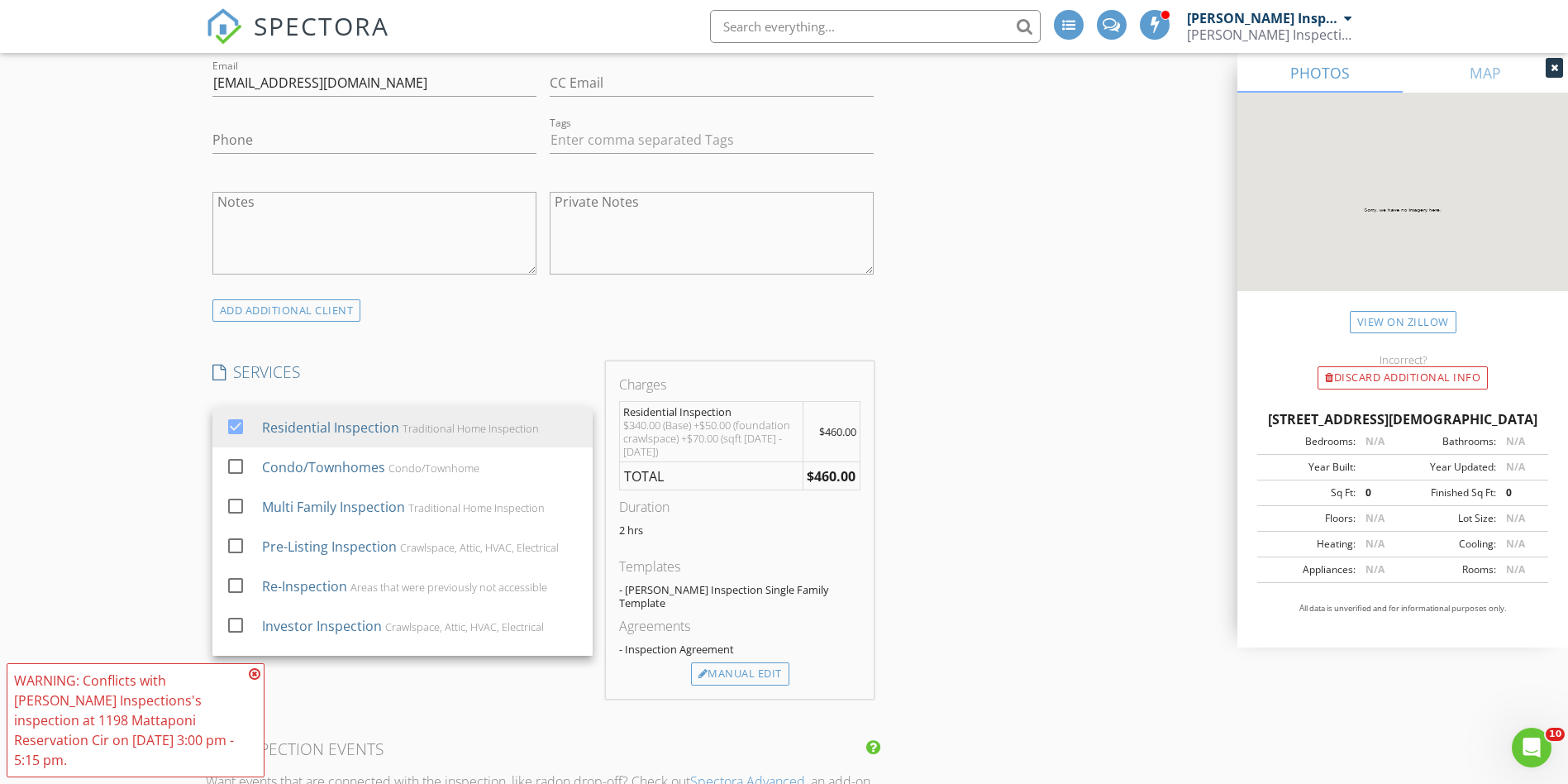
click at [1082, 404] on div "INSPECTOR(S) check_box Thomas Inspections PRIMARY Thomas Inspections arrow_drop…" at bounding box center [784, 762] width 1157 height 2794
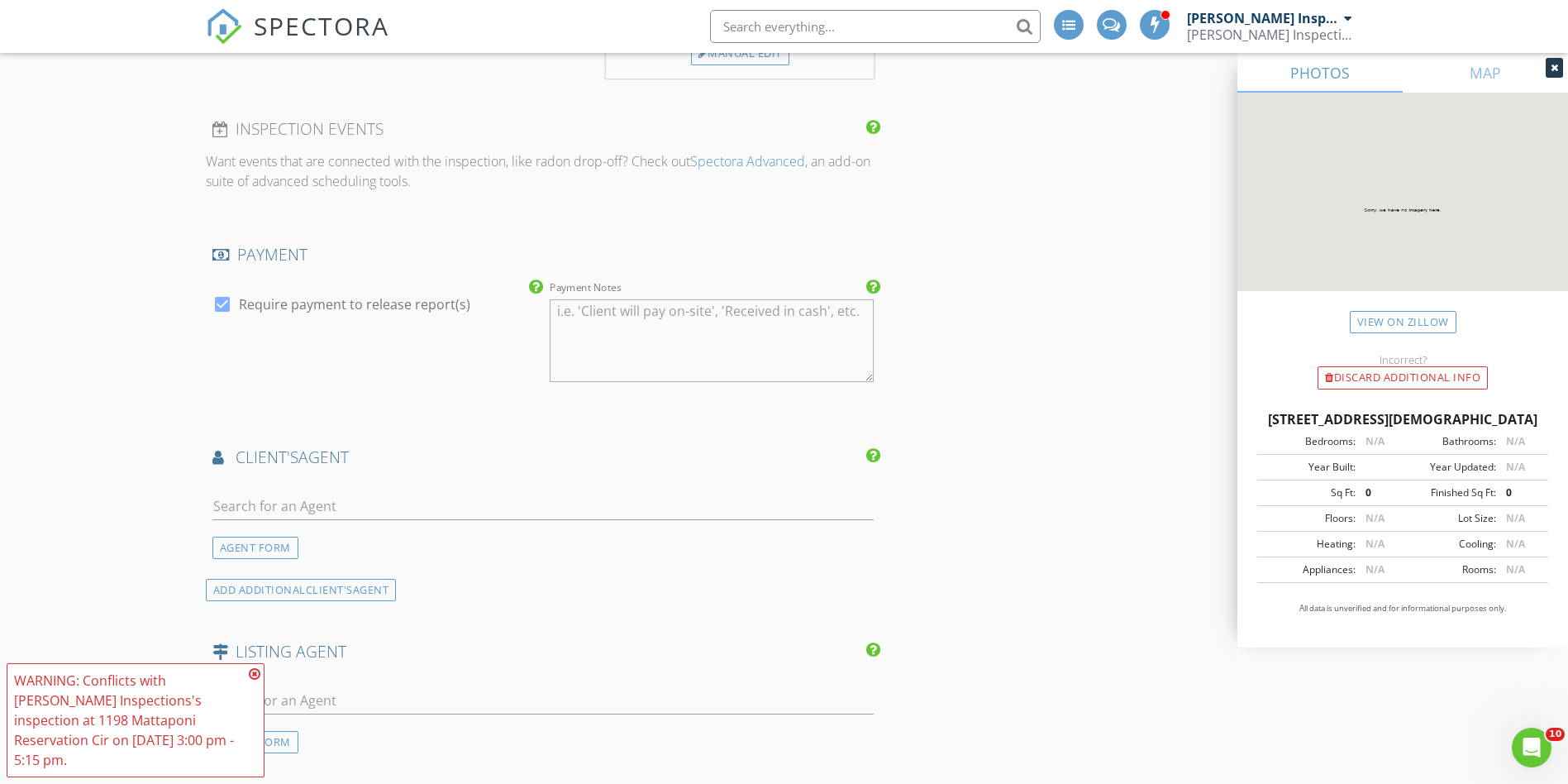
scroll to position [1571, 0]
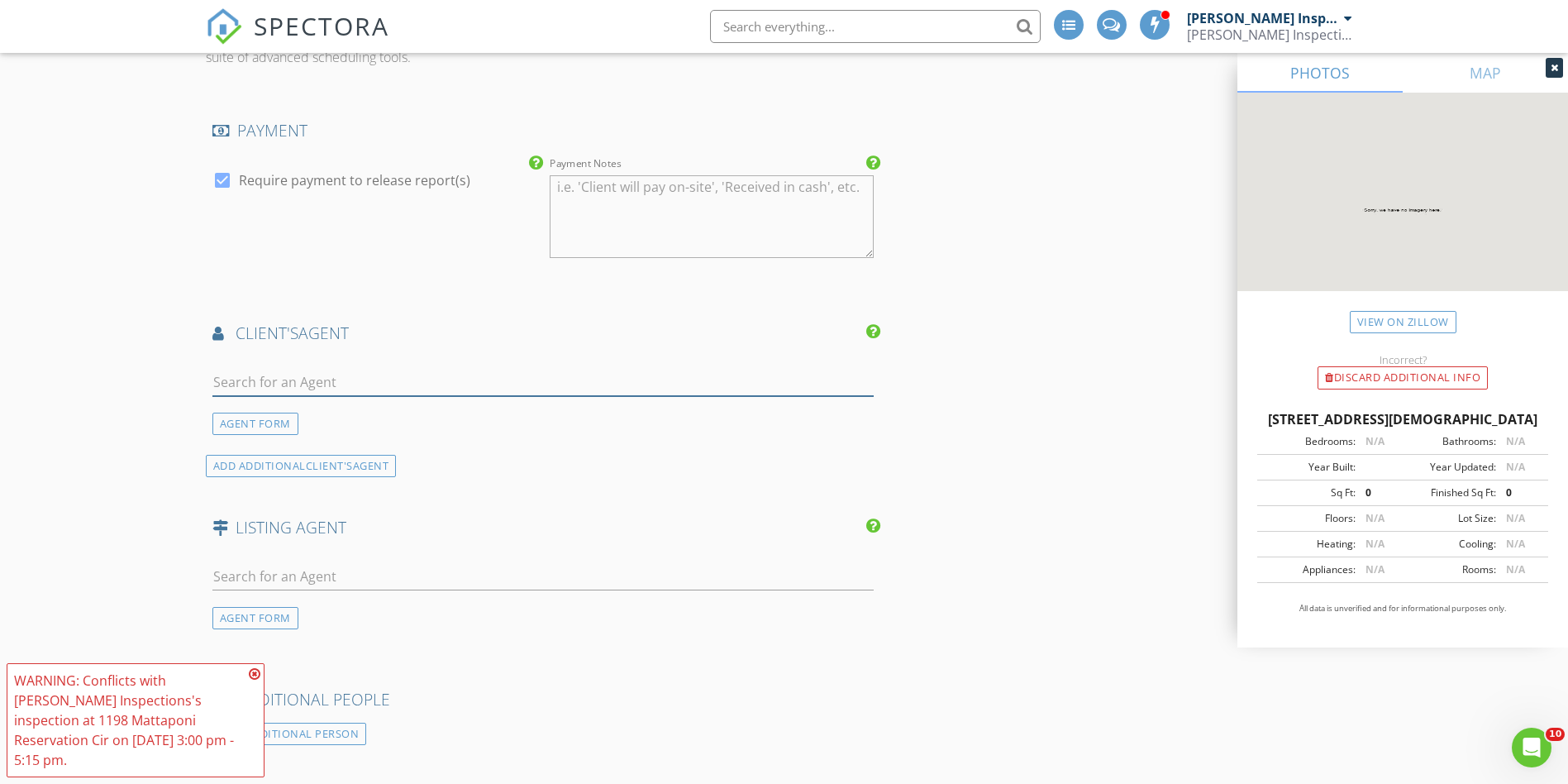
click at [290, 368] on input "text" at bounding box center [543, 382] width 662 height 27
click at [268, 413] on div "AGENT FORM" at bounding box center [255, 423] width 86 height 22
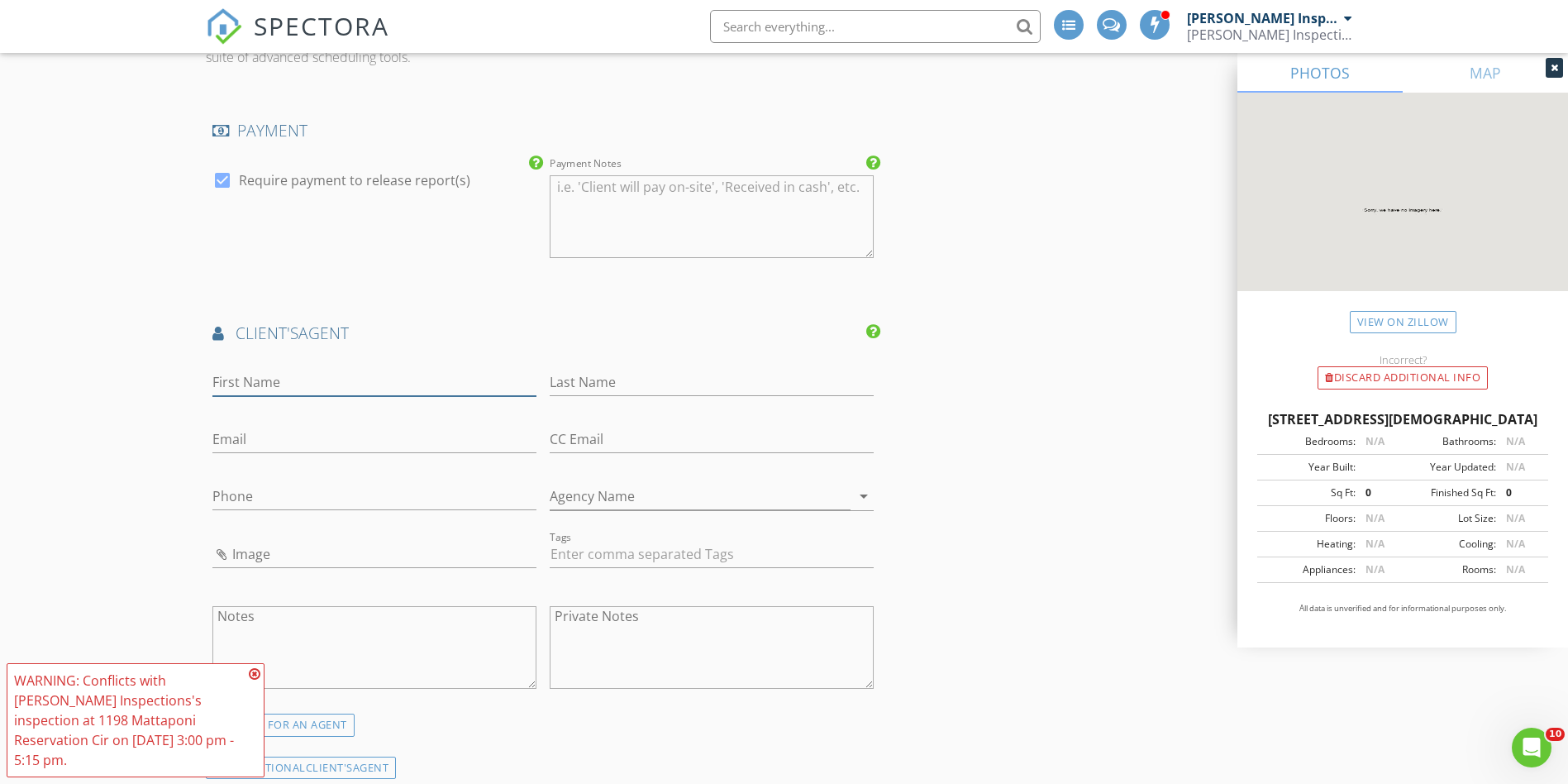
click at [281, 368] on input "First Name" at bounding box center [374, 382] width 324 height 27
type input "[PERSON_NAME]"
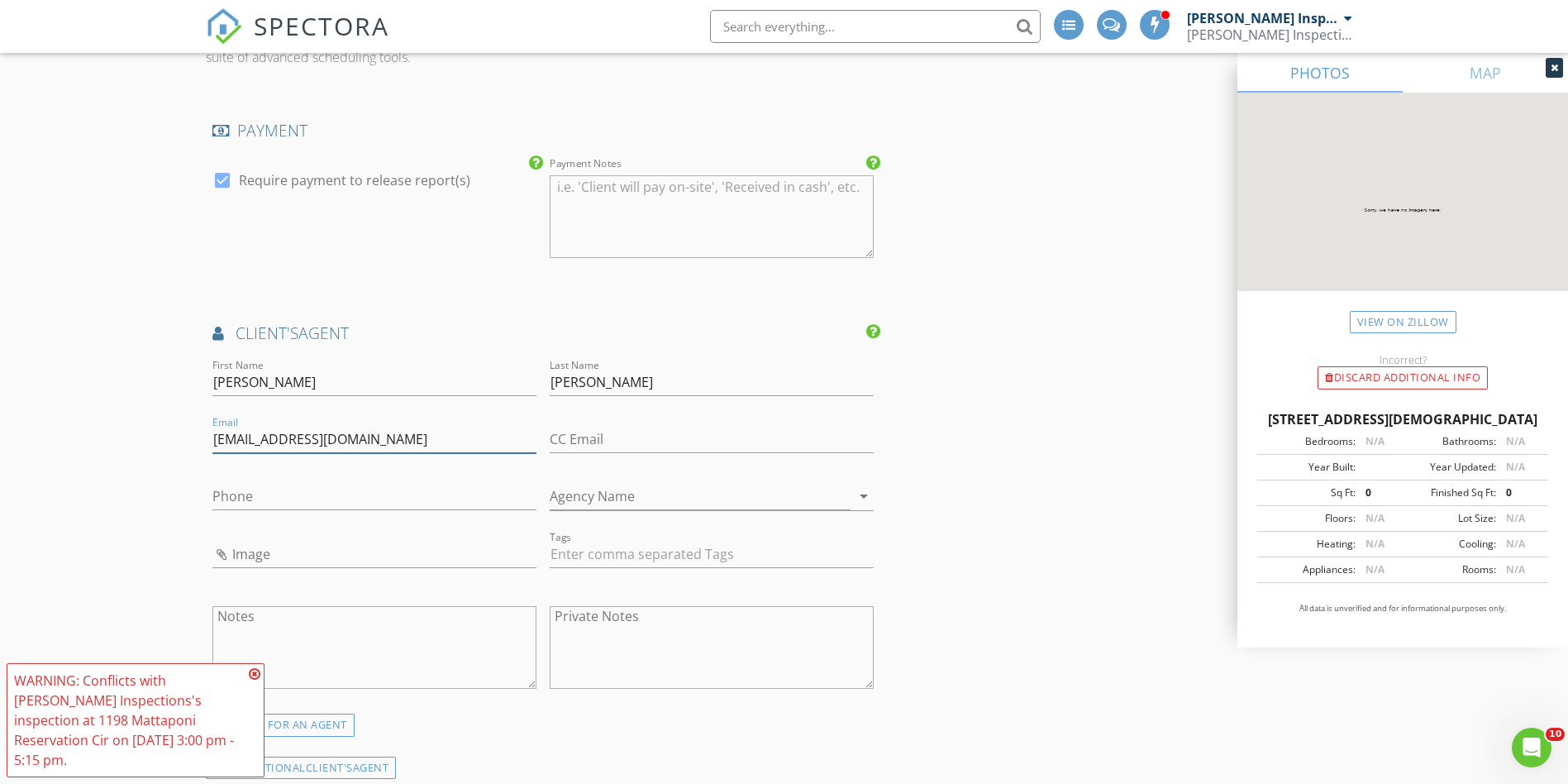
type input "Athomas@theroyalteam.com"
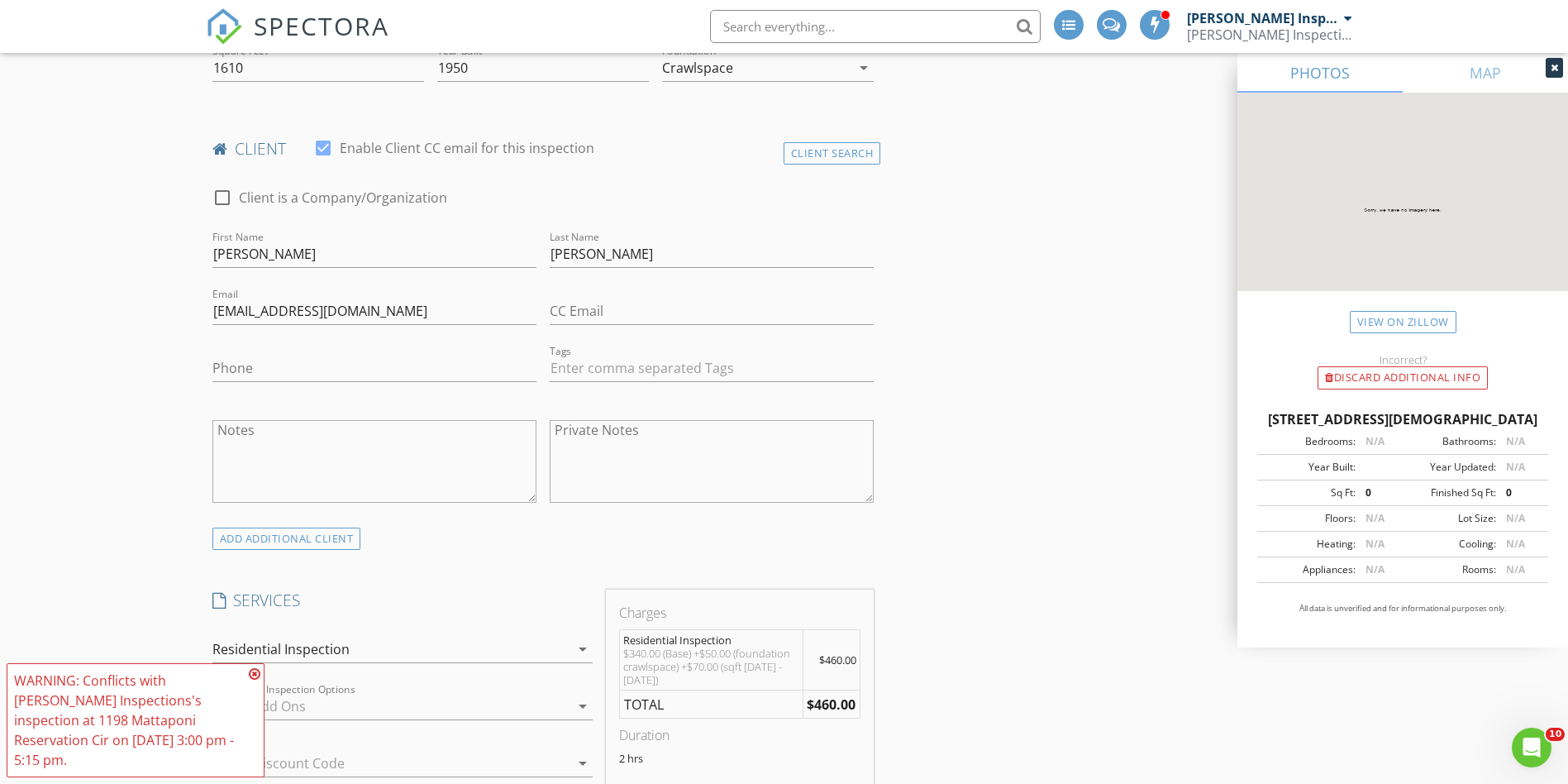
scroll to position [331, 0]
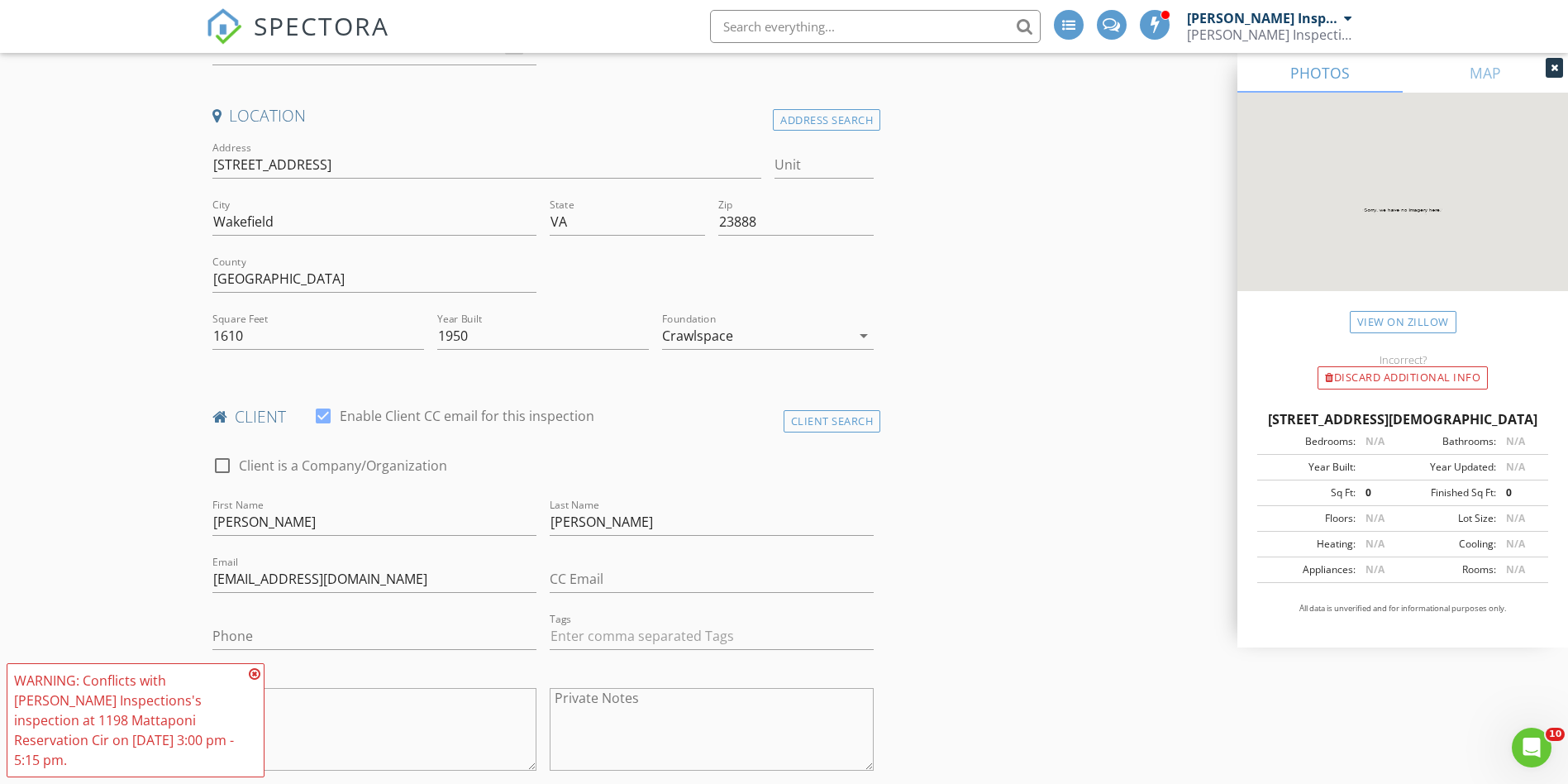
type input "[PHONE_NUMBER]"
click at [328, 634] on input "Phone" at bounding box center [374, 636] width 324 height 27
type input "[PHONE_NUMBER]"
drag, startPoint x: 953, startPoint y: 530, endPoint x: 1007, endPoint y: 548, distance: 56.9
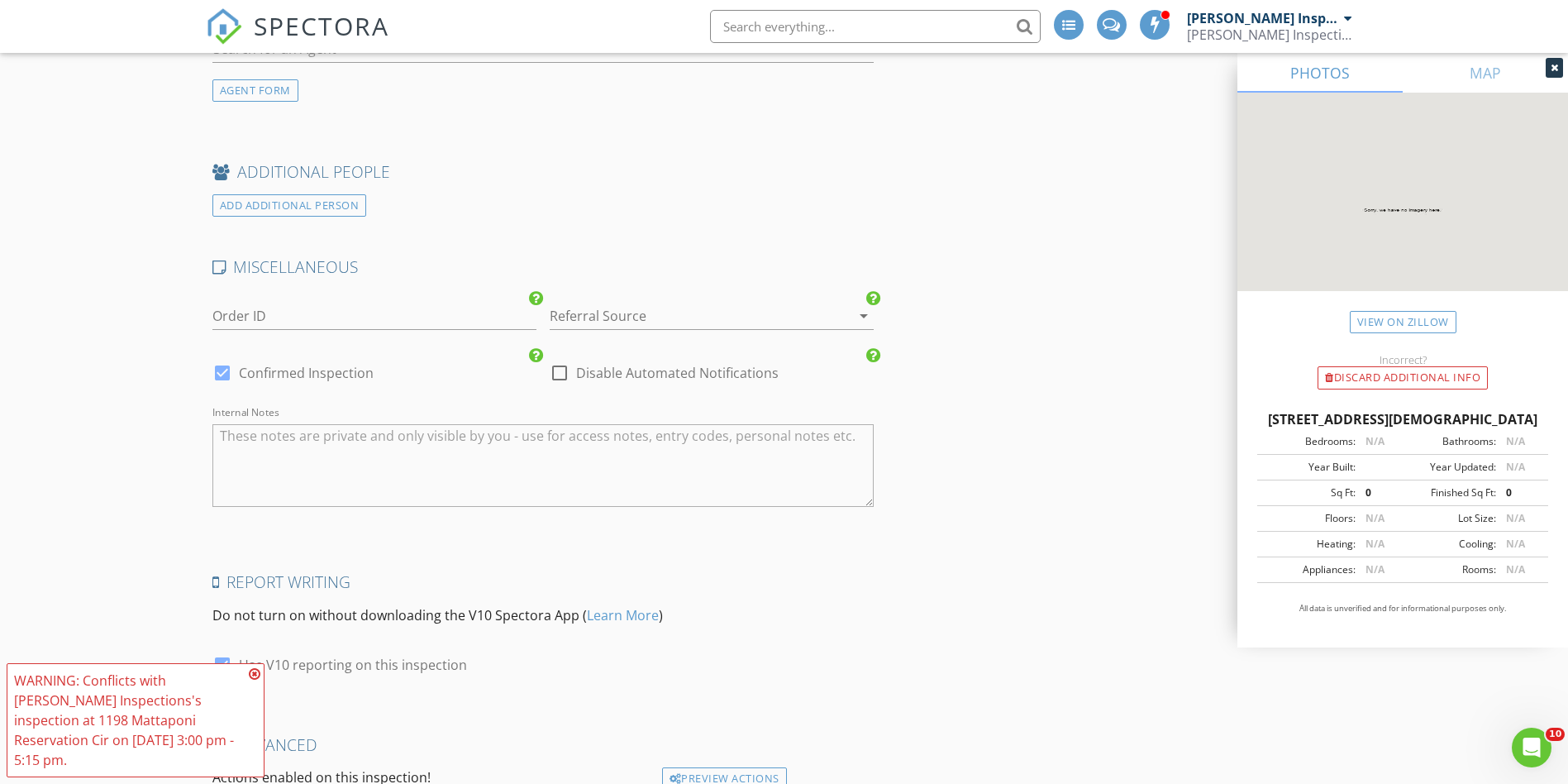
scroll to position [2531, 0]
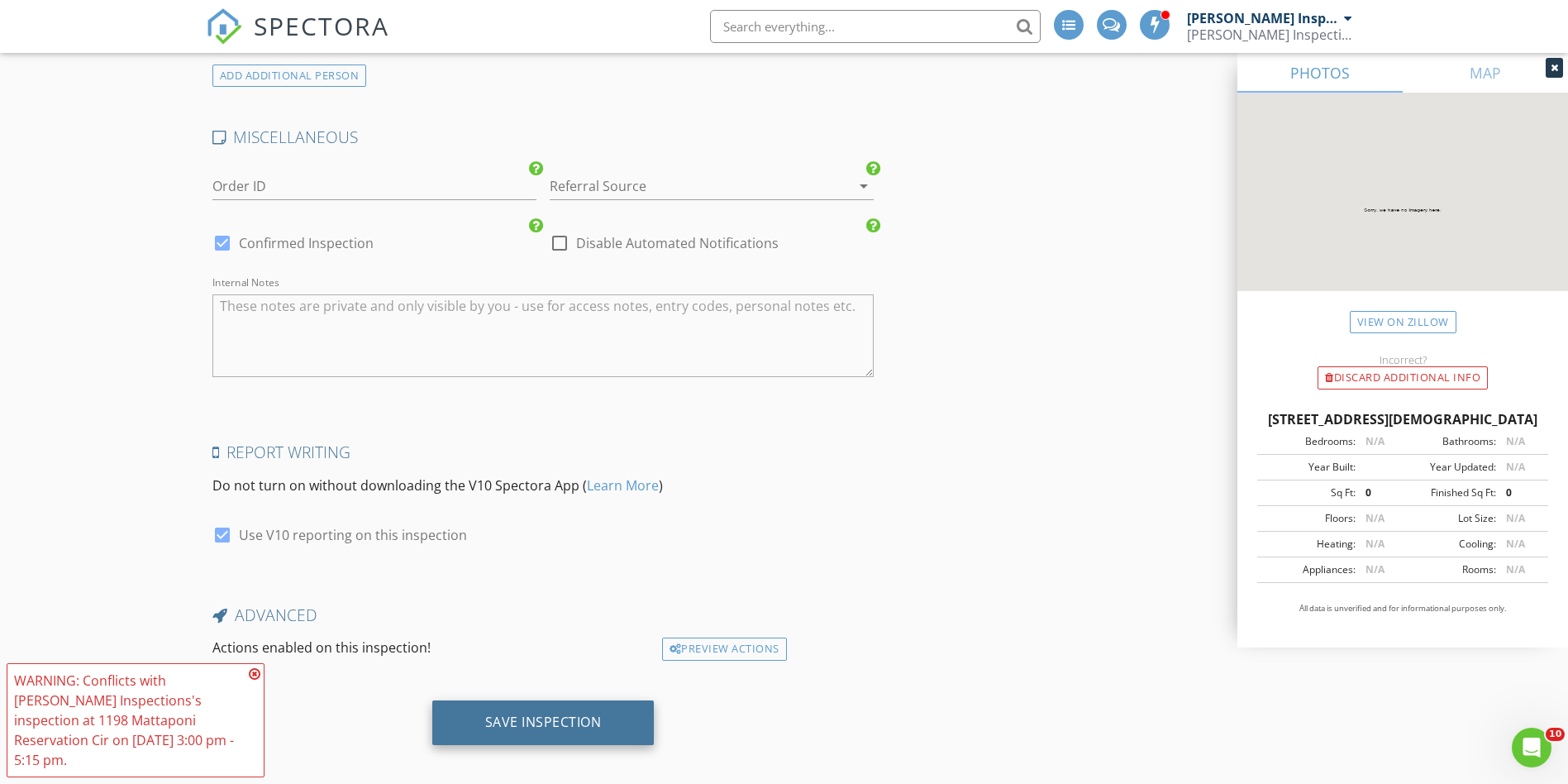
click at [515, 715] on div "Save Inspection" at bounding box center [543, 721] width 116 height 16
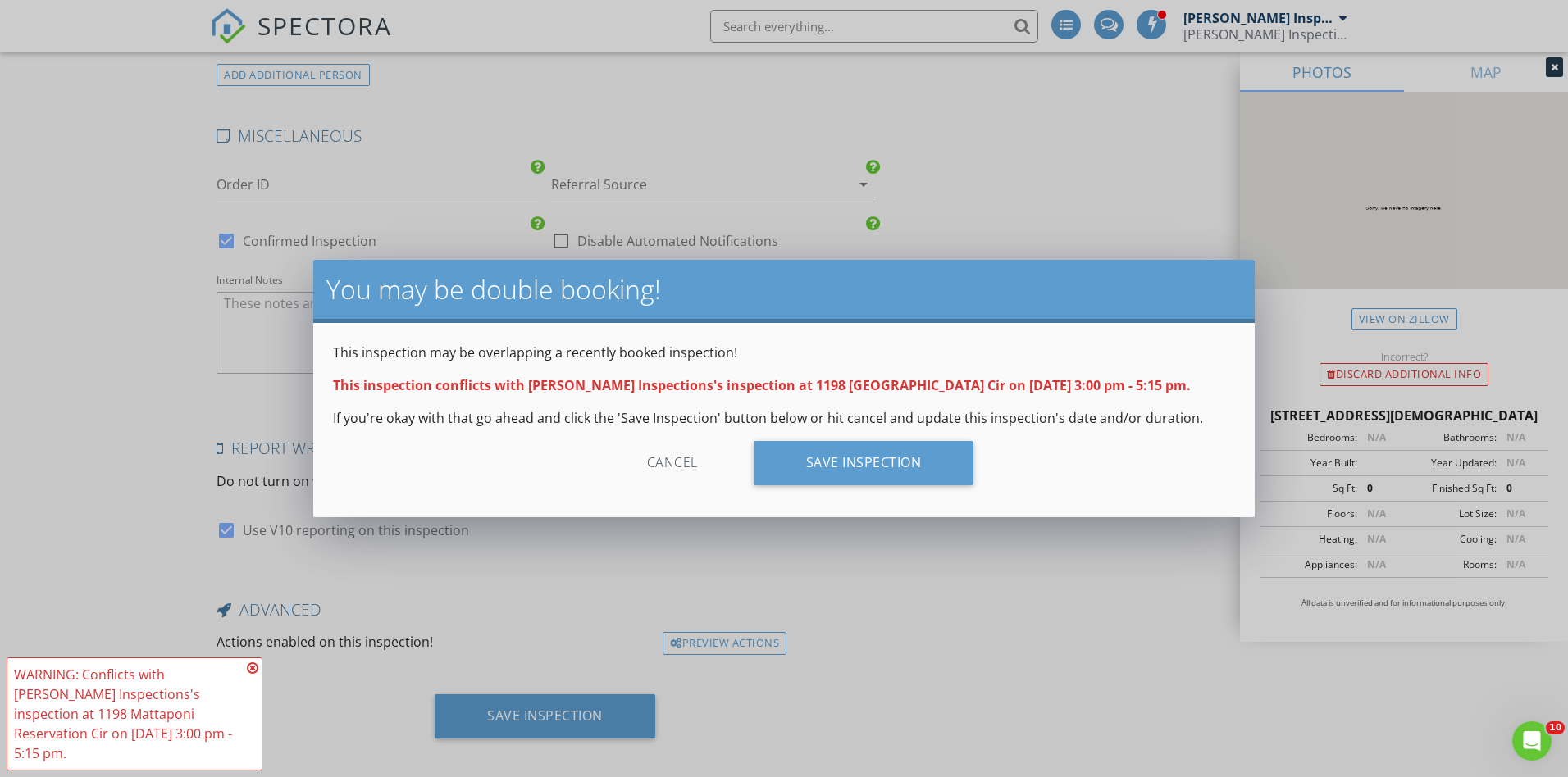
click at [674, 471] on div "Cancel" at bounding box center [671, 463] width 155 height 44
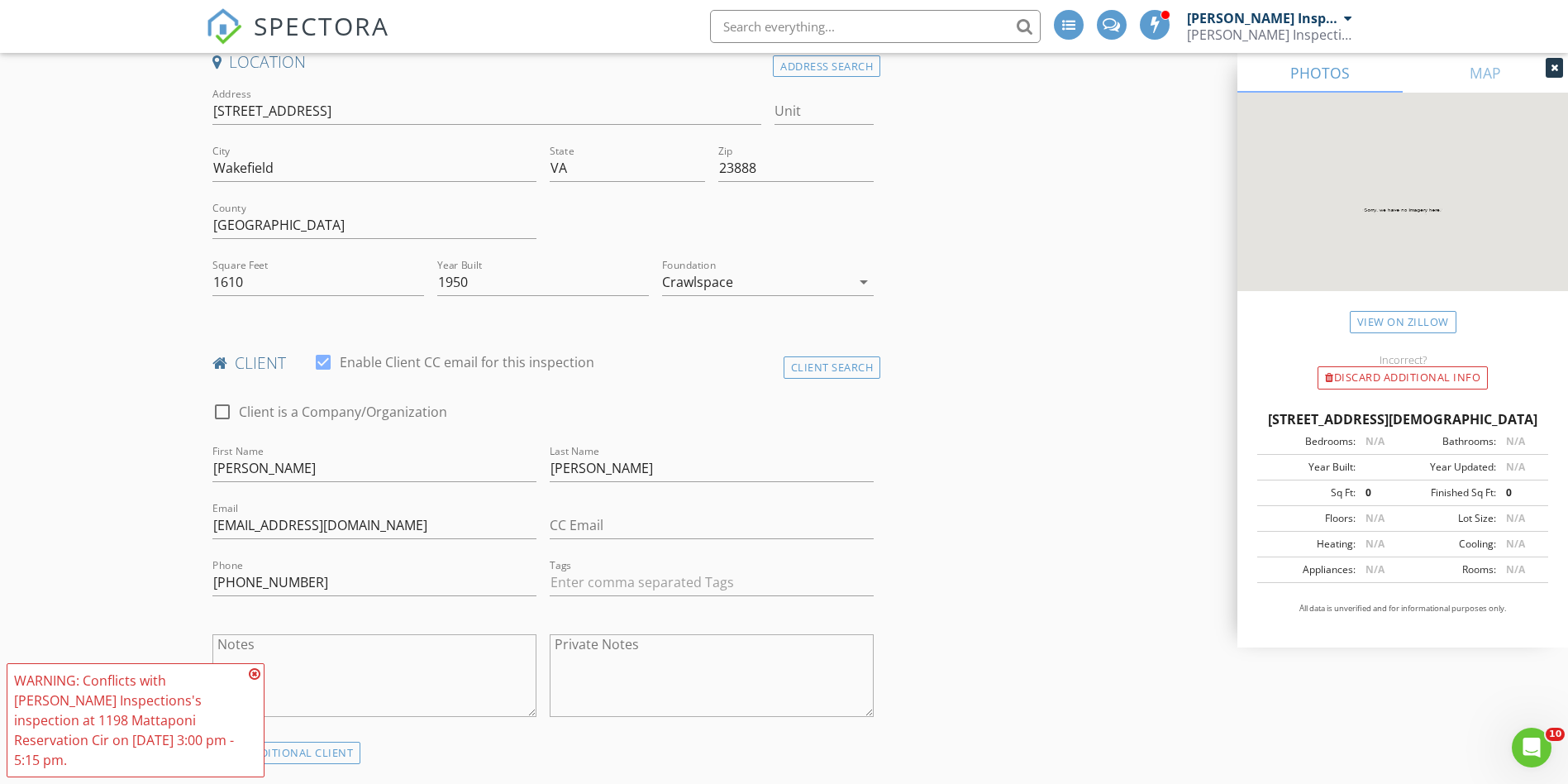
scroll to position [0, 0]
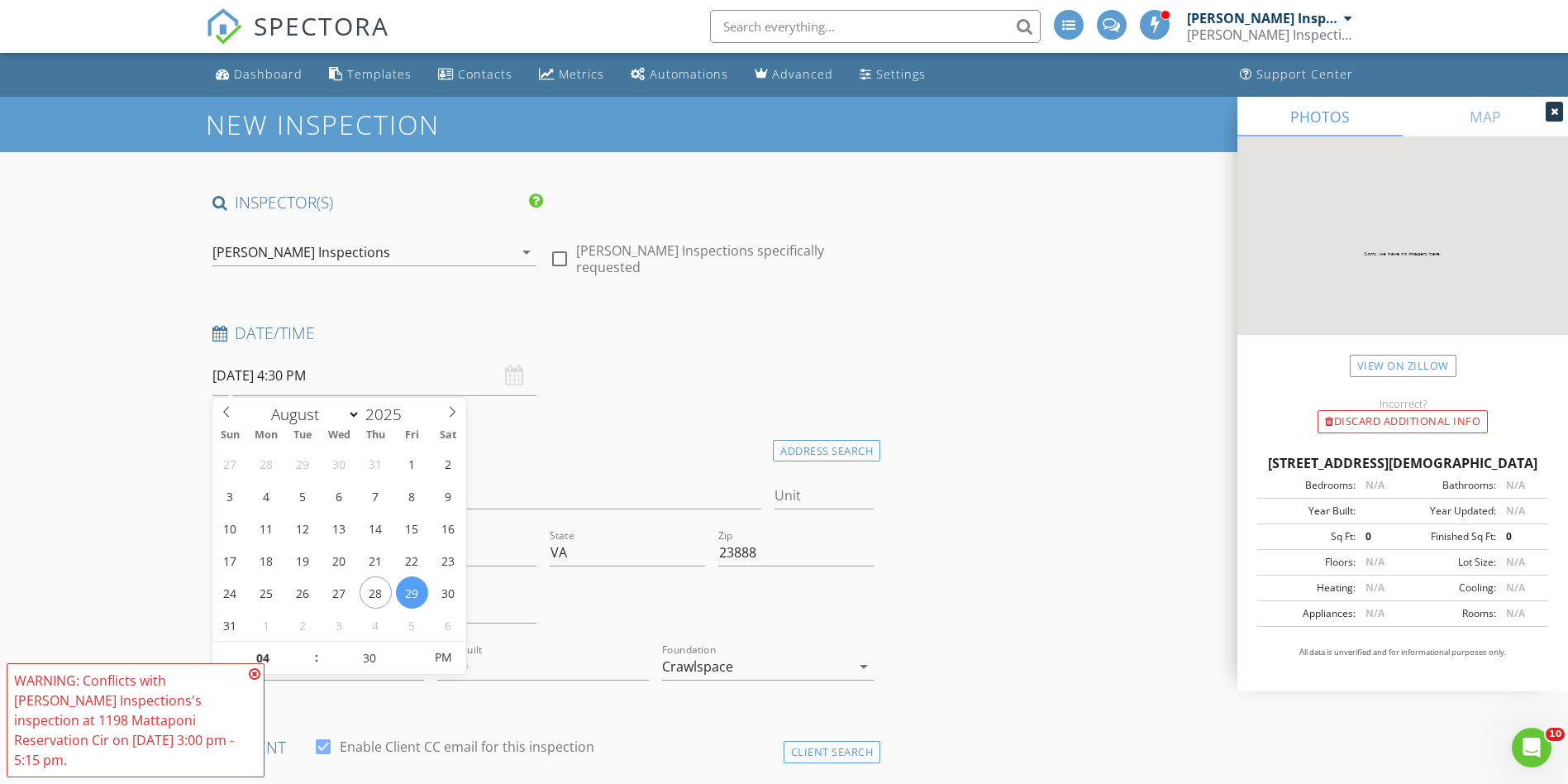
click at [371, 374] on input "08/29/2025 4:30 PM" at bounding box center [374, 376] width 324 height 40
type input "[DATE] 4:30 PM"
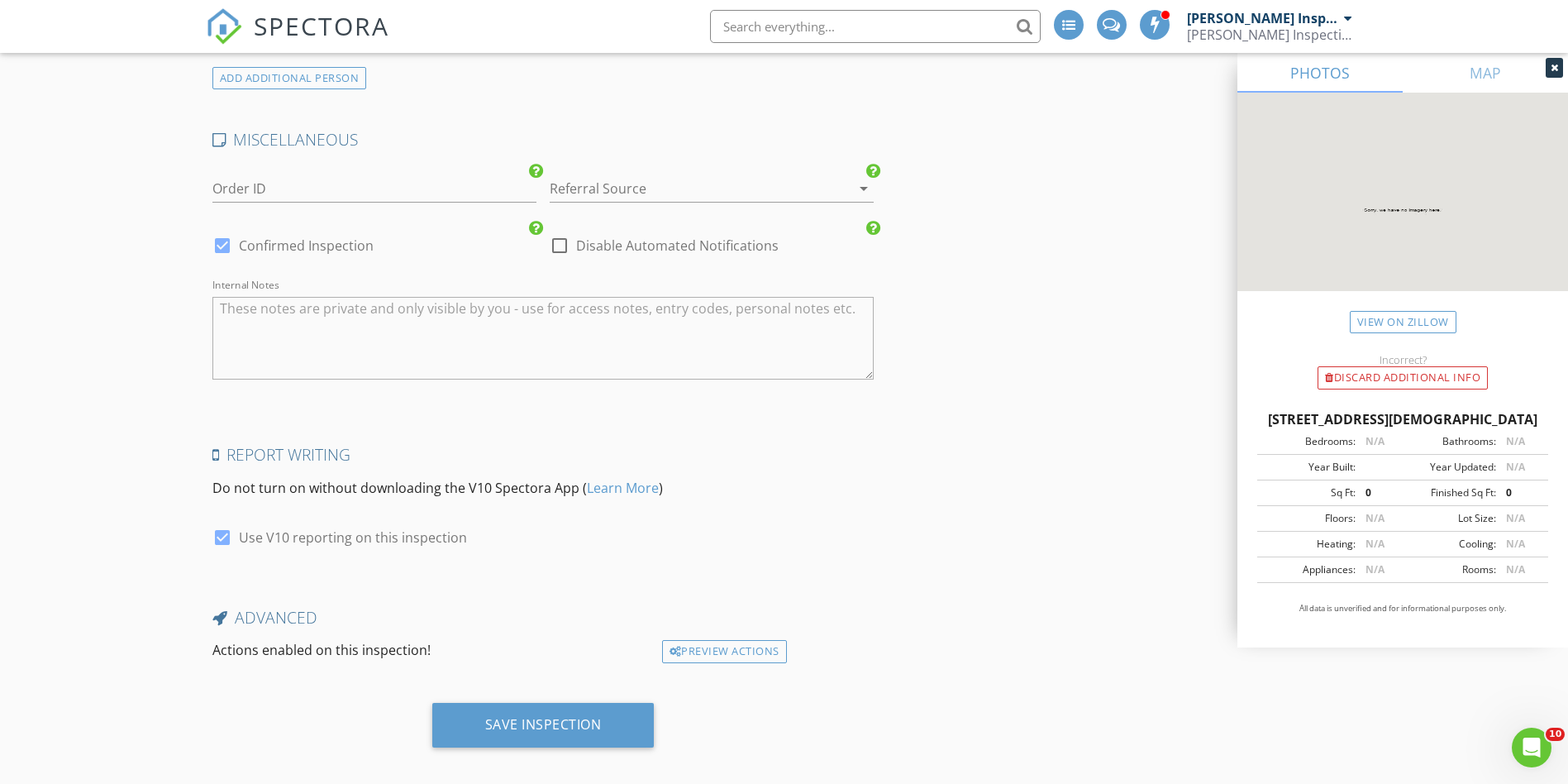
scroll to position [2531, 0]
click at [582, 714] on div "Save Inspection" at bounding box center [543, 721] width 116 height 16
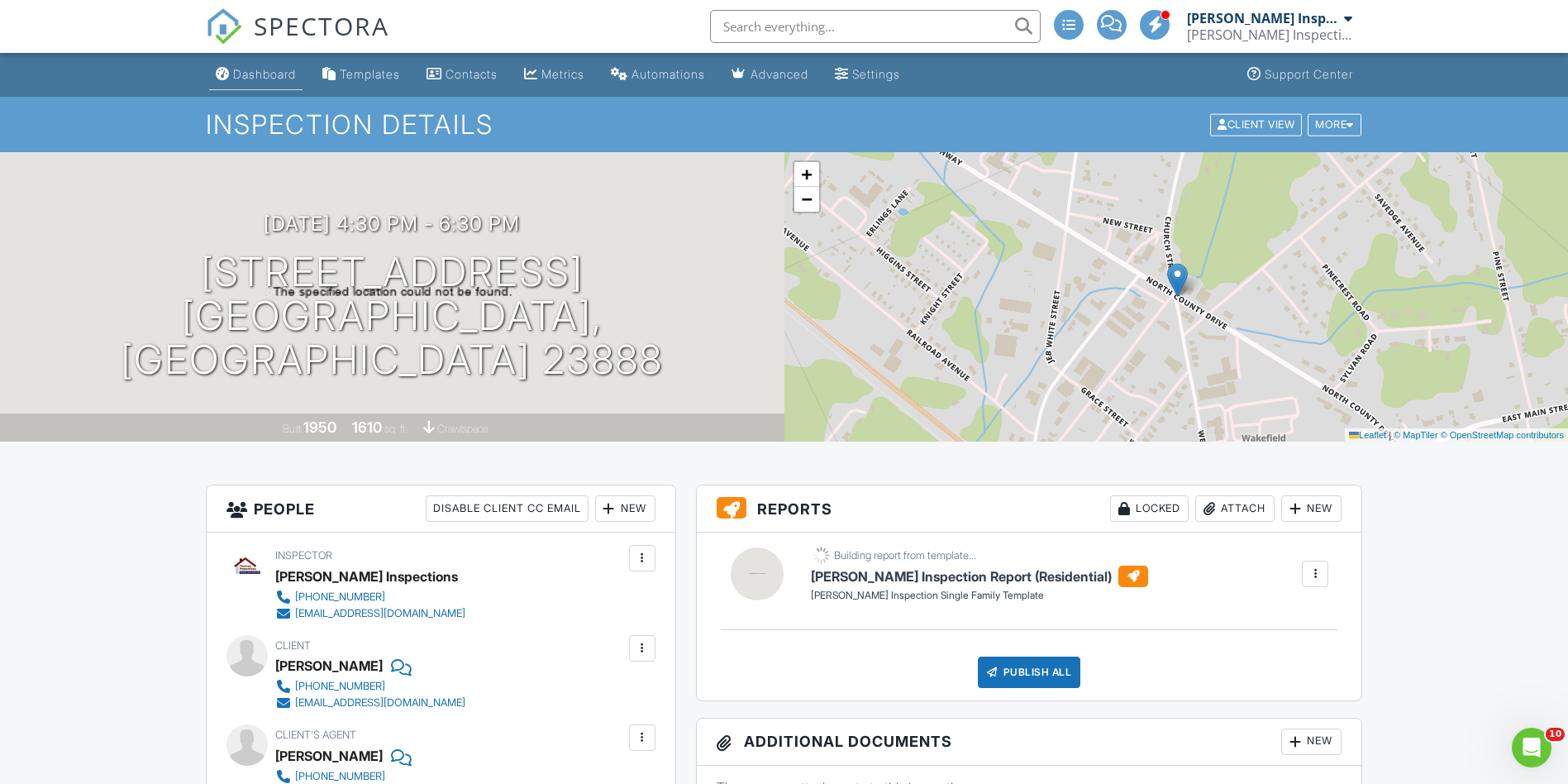
click at [291, 77] on div "Dashboard" at bounding box center [263, 74] width 62 height 14
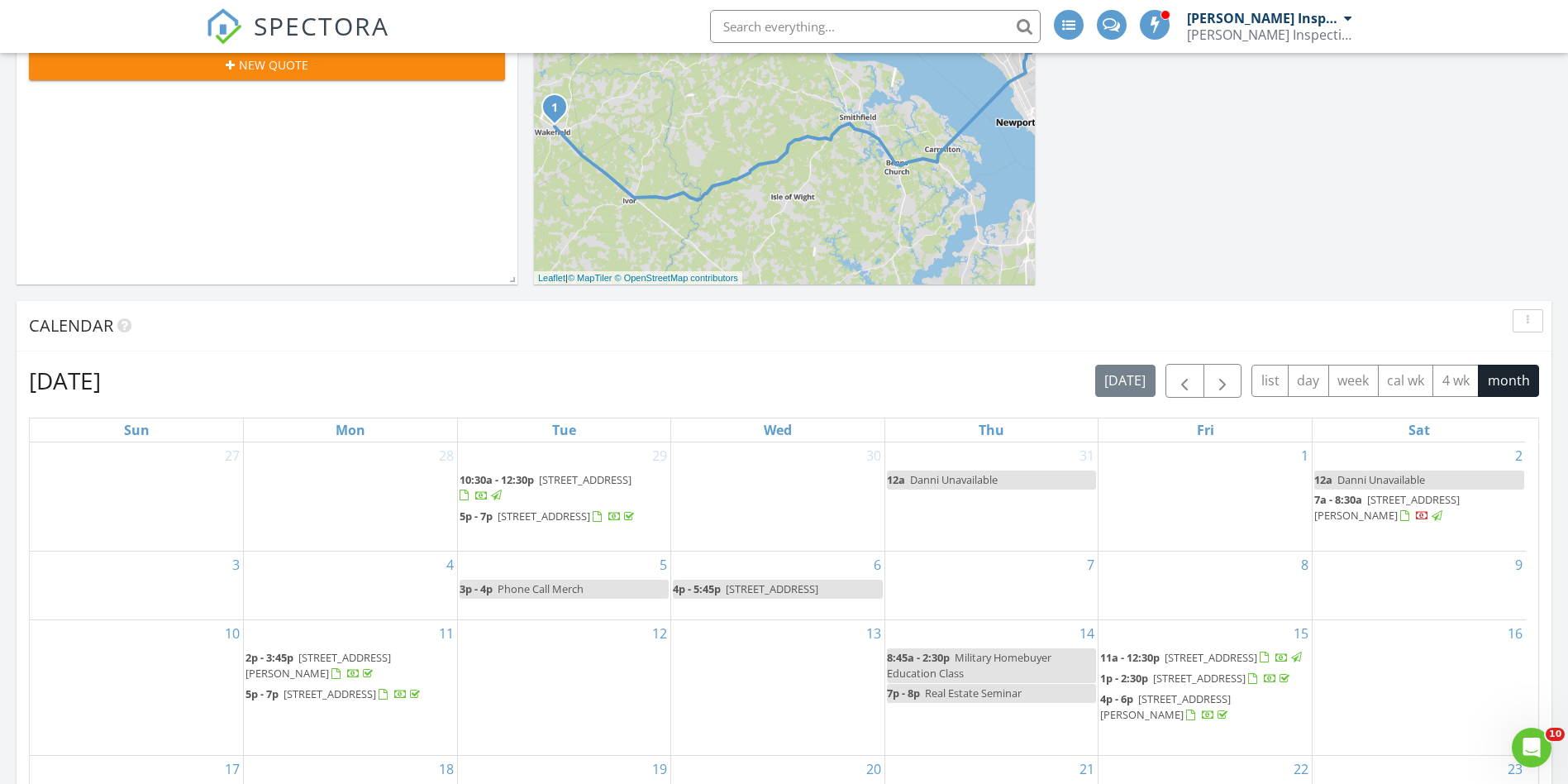
scroll to position [915, 0]
